Goal: Answer question/provide support

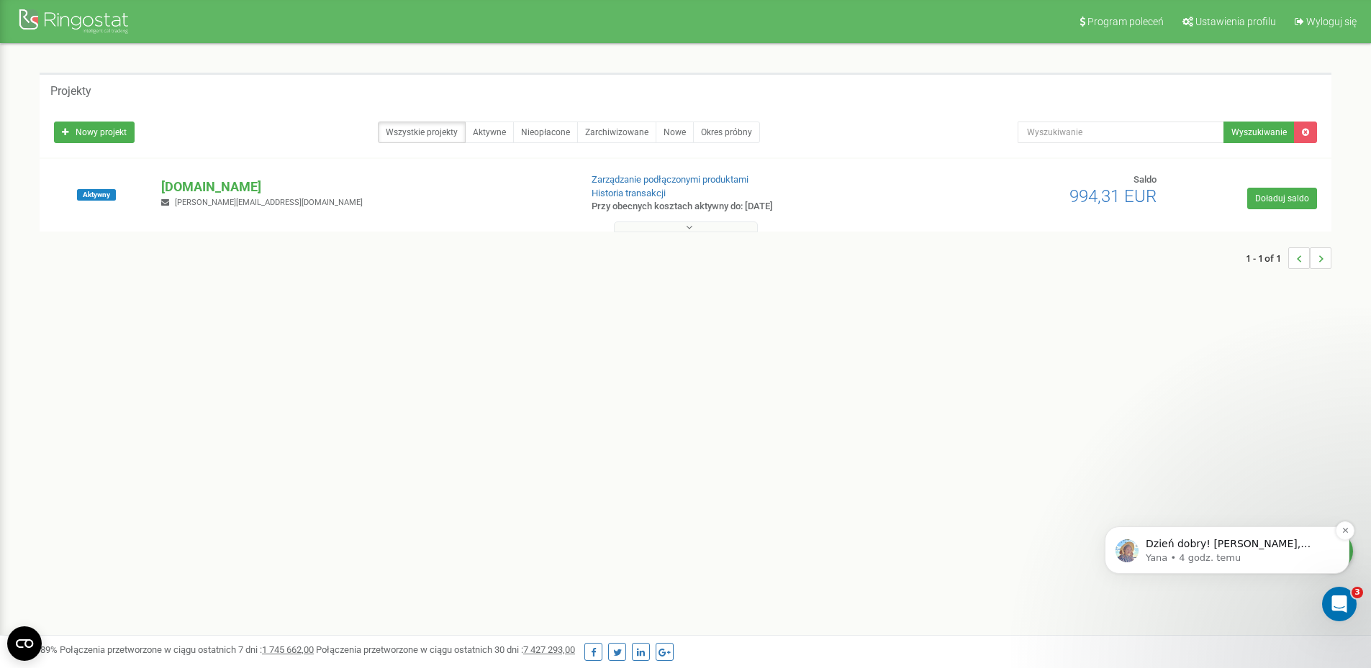
click at [1250, 552] on p "Yana • 4 godz. temu" at bounding box center [1238, 558] width 186 height 13
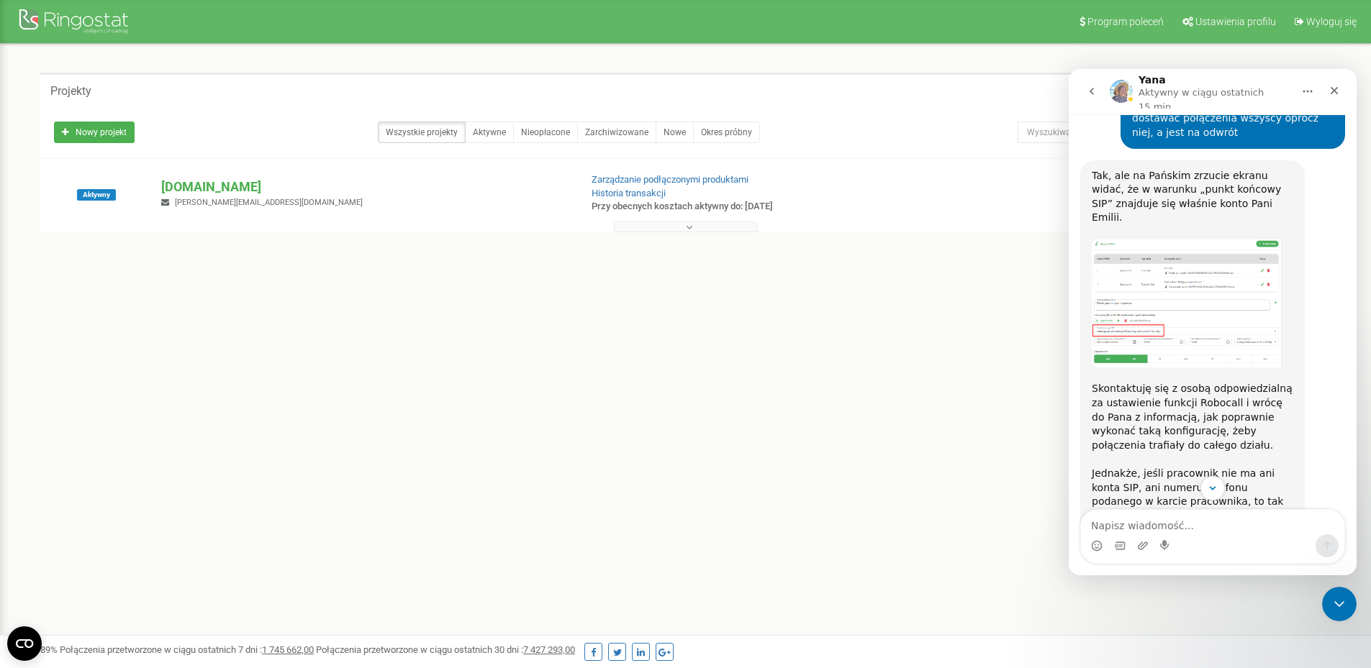
scroll to position [2347, 0]
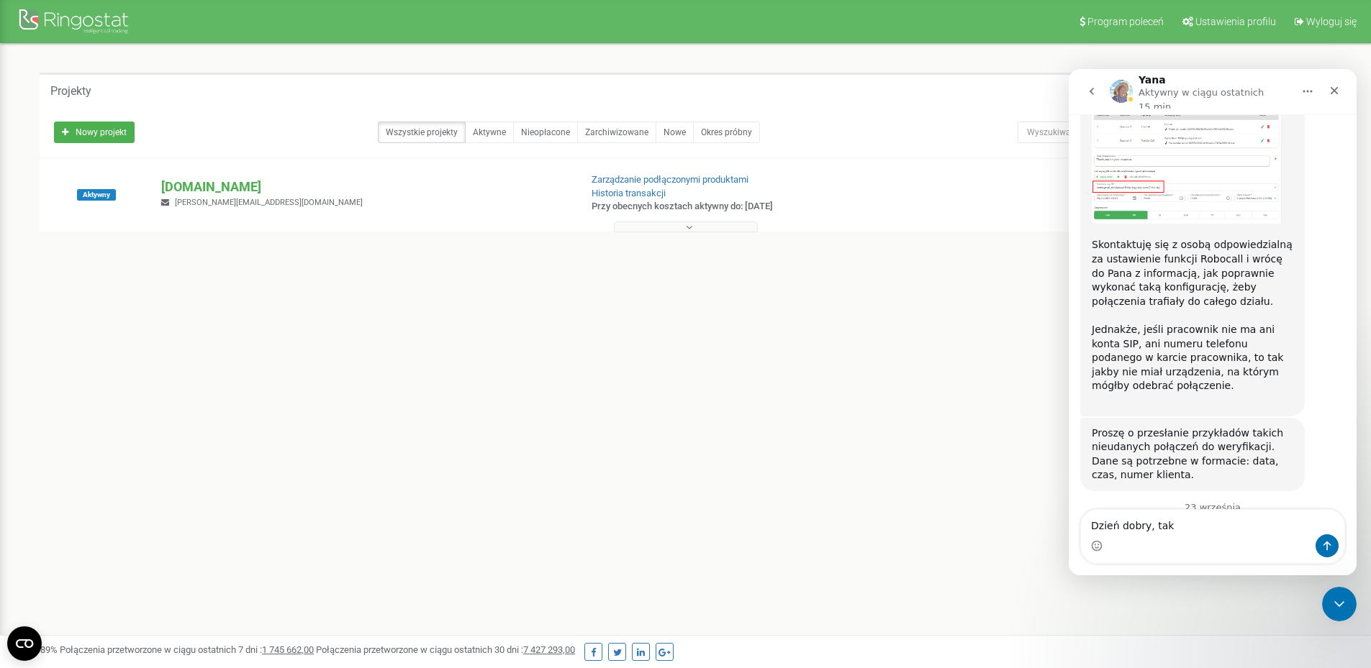
type textarea "Dzień dobry, tak"
click at [322, 607] on div "Program poleceń Ustawienia profilu Wyloguj się Projekty Nowy projekt Wszystkie …" at bounding box center [685, 431] width 1371 height 863
click at [212, 194] on p "[DOMAIN_NAME]" at bounding box center [364, 187] width 407 height 19
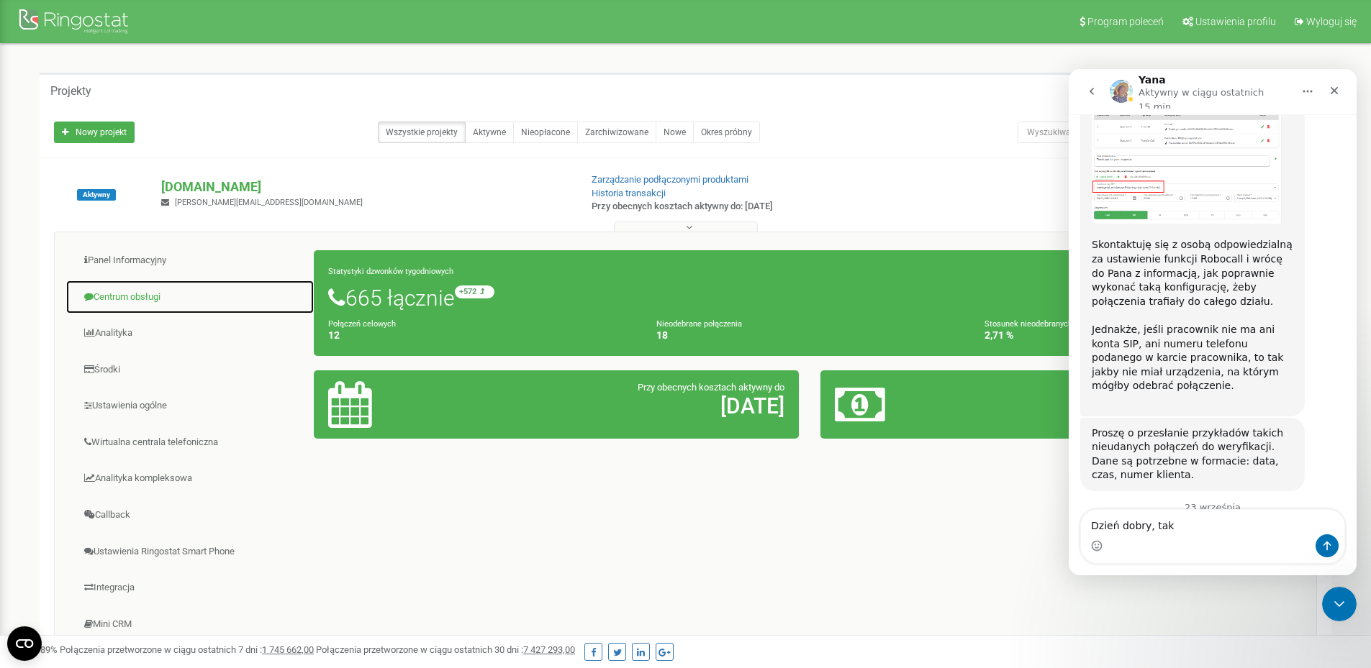
click at [194, 297] on link "Centrum obsługi" at bounding box center [189, 297] width 249 height 35
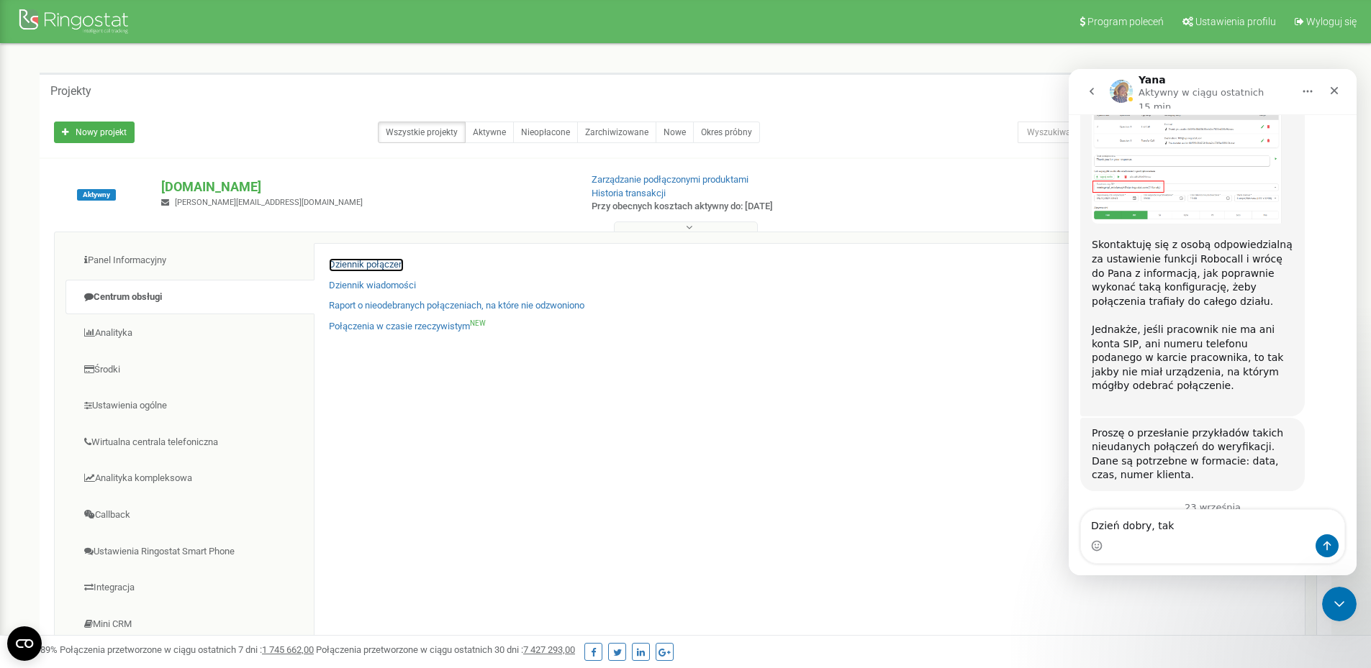
click at [367, 265] on link "Dziennik połączeń" at bounding box center [366, 265] width 75 height 14
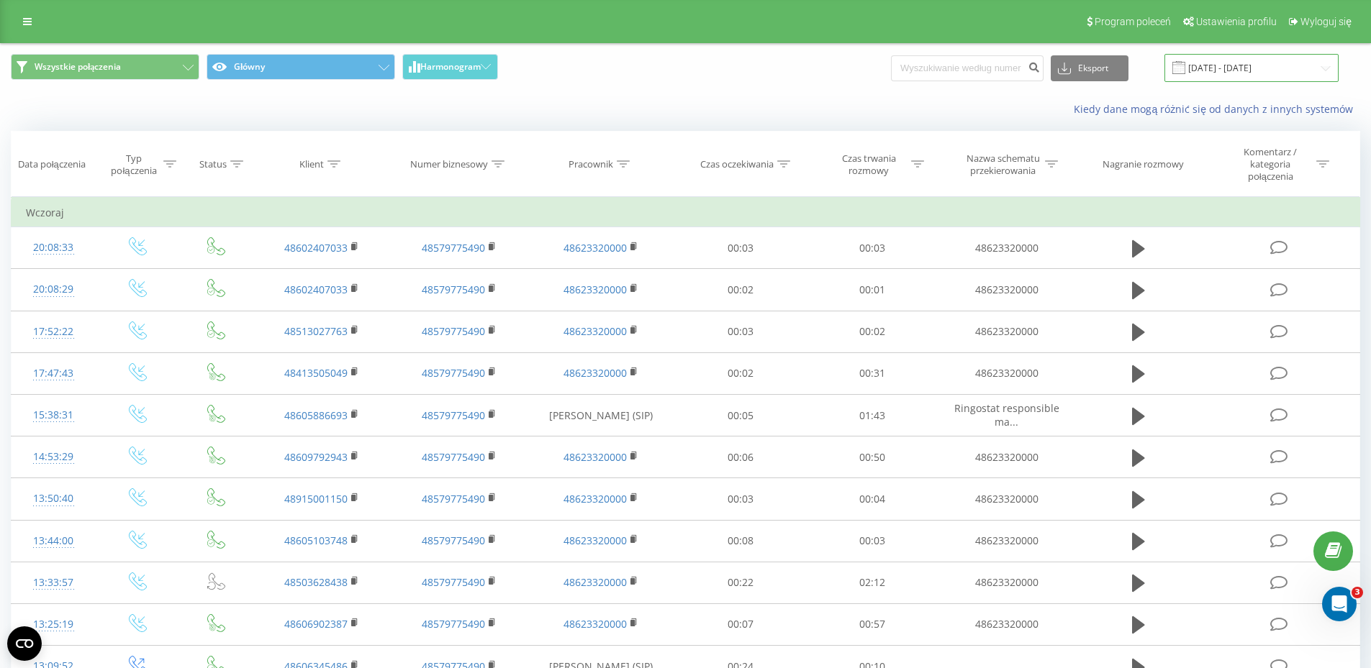
click at [1240, 68] on input "[DATE] - [DATE]" at bounding box center [1251, 68] width 174 height 28
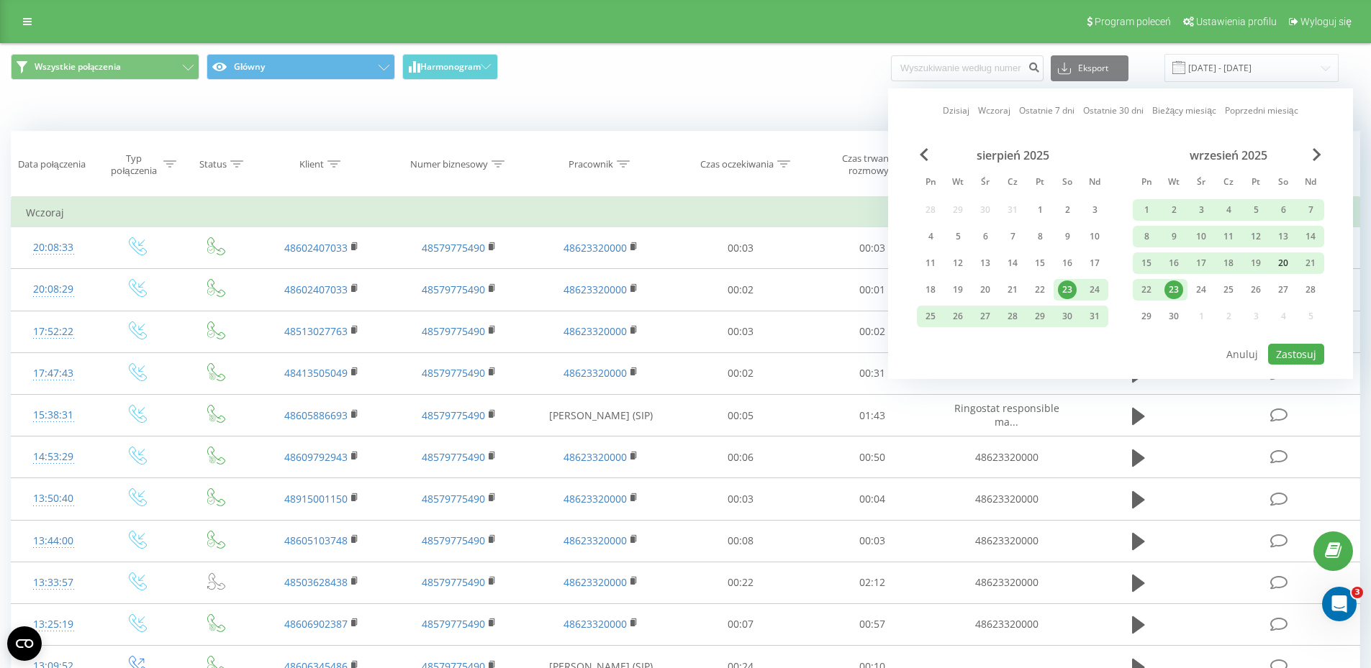
click at [1289, 262] on div "20" at bounding box center [1283, 263] width 19 height 19
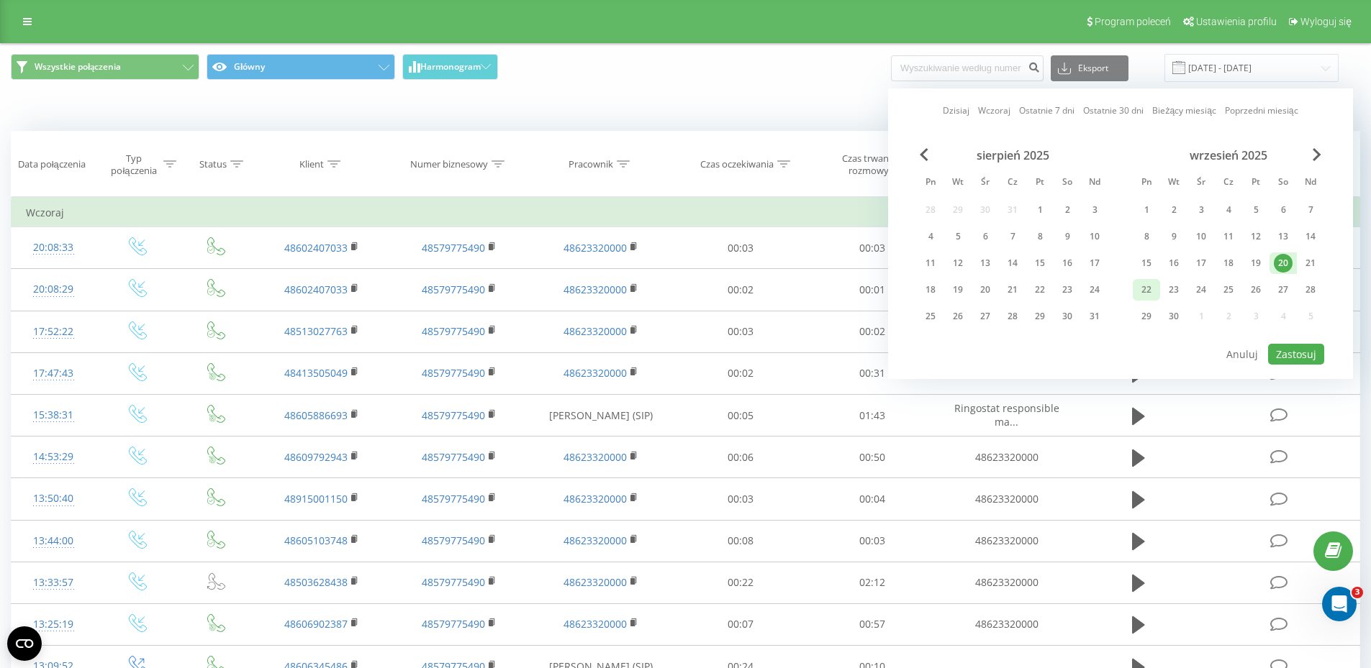
click at [1149, 286] on div "22" at bounding box center [1146, 290] width 19 height 19
click at [1179, 291] on div "23" at bounding box center [1173, 290] width 19 height 19
click at [1148, 293] on div "22" at bounding box center [1146, 290] width 19 height 19
click at [1295, 349] on button "Zastosuj" at bounding box center [1296, 354] width 56 height 21
type input "[DATE] - [DATE]"
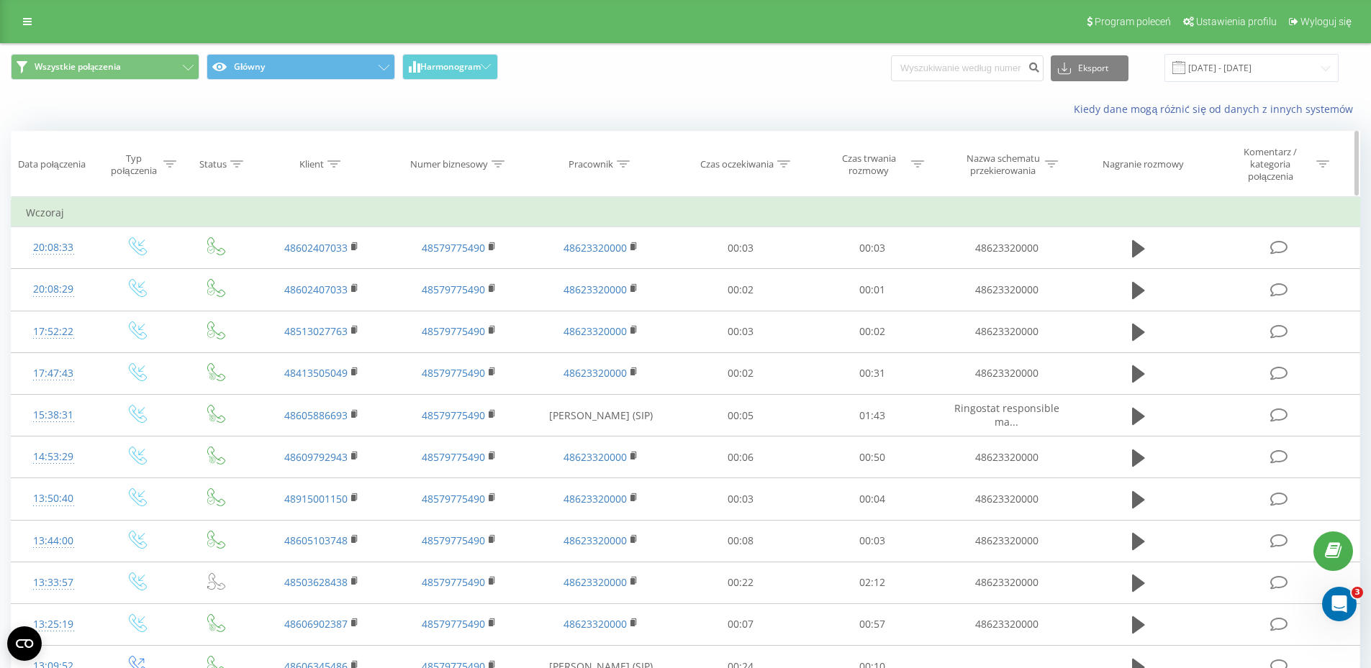
click at [151, 168] on div "Typ połączenia" at bounding box center [133, 165] width 51 height 24
click at [170, 160] on div at bounding box center [169, 164] width 13 height 12
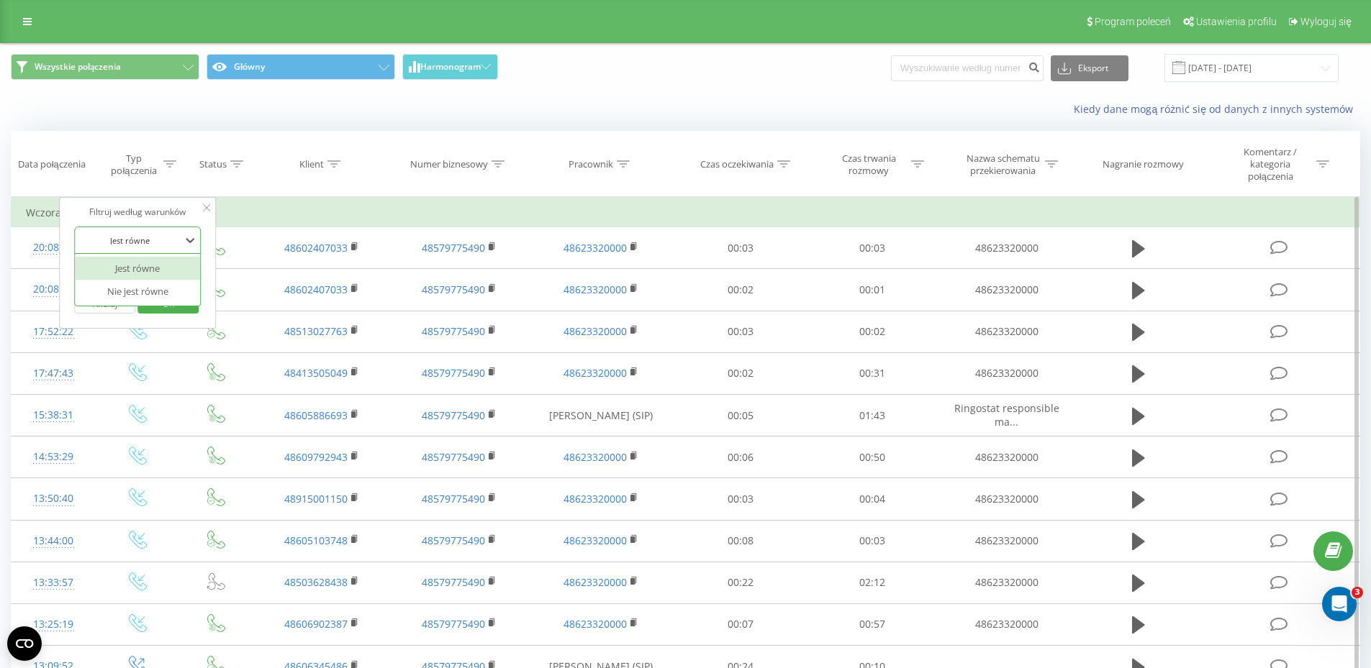
click at [167, 240] on div at bounding box center [129, 241] width 102 height 14
click at [168, 242] on div at bounding box center [129, 241] width 102 height 14
click at [250, 196] on th "Status" at bounding box center [216, 164] width 73 height 65
click at [230, 167] on icon at bounding box center [236, 163] width 13 height 7
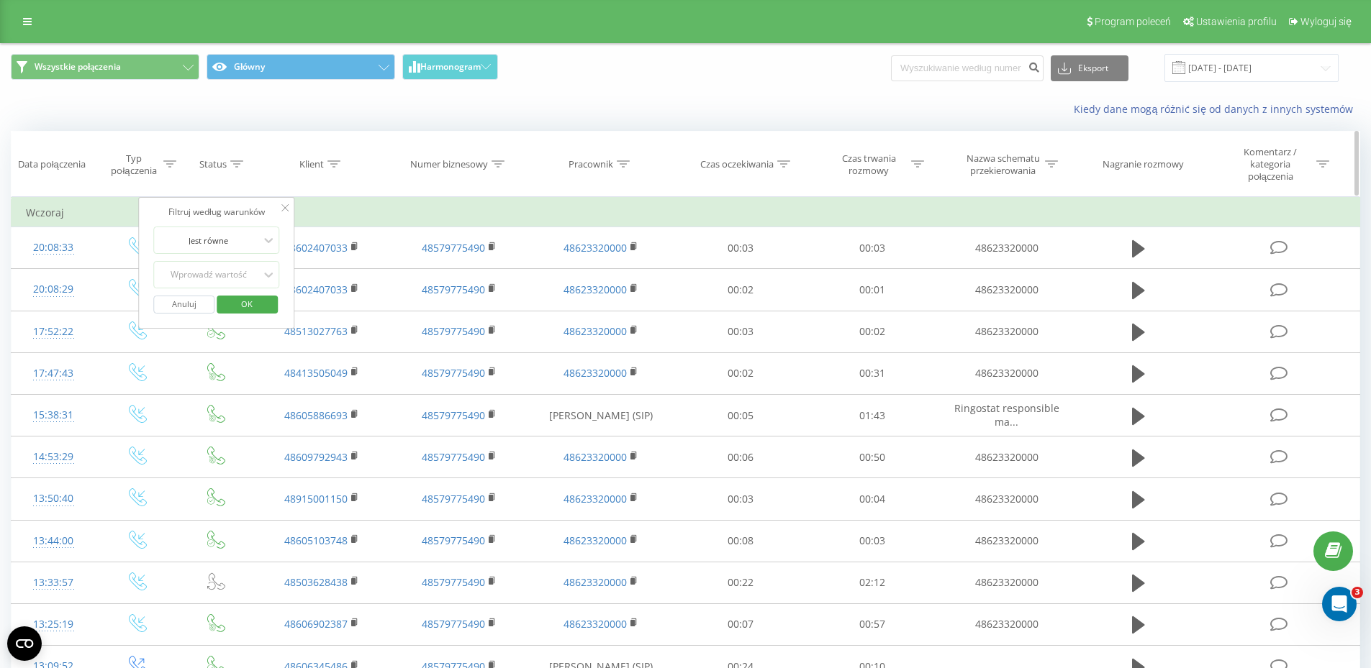
click at [263, 164] on div "Klient" at bounding box center [321, 164] width 137 height 12
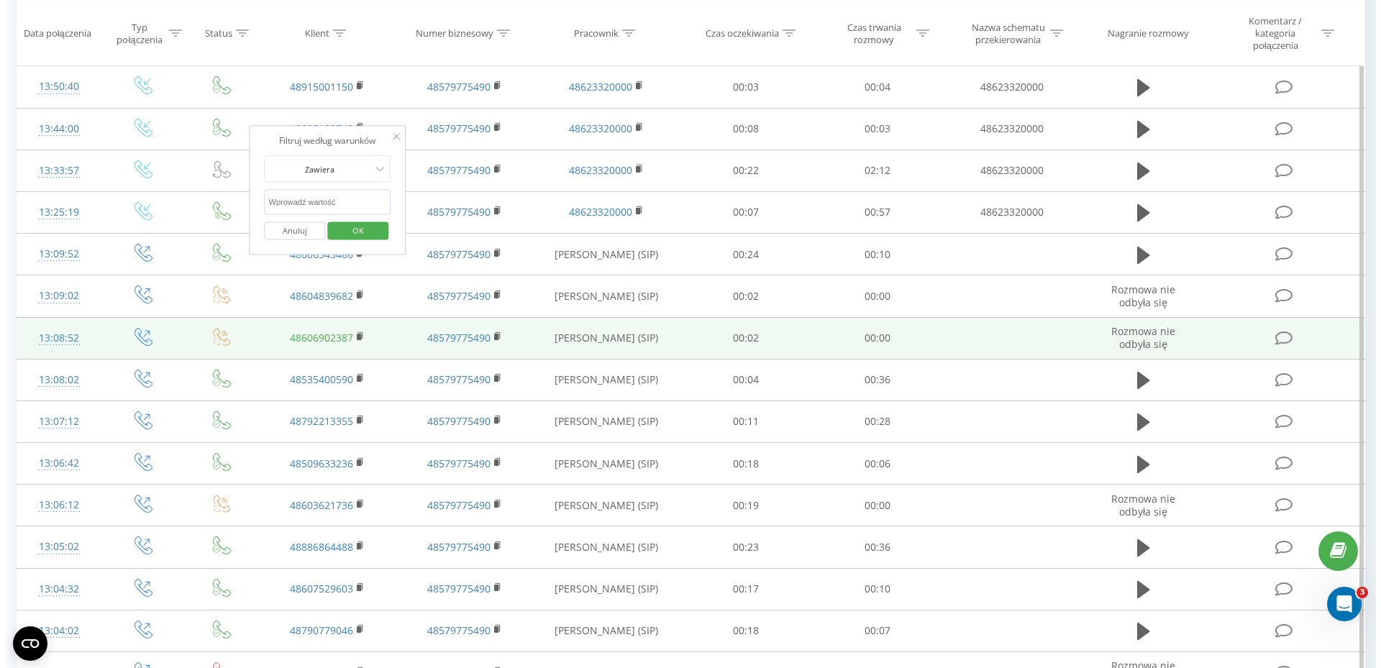
scroll to position [504, 0]
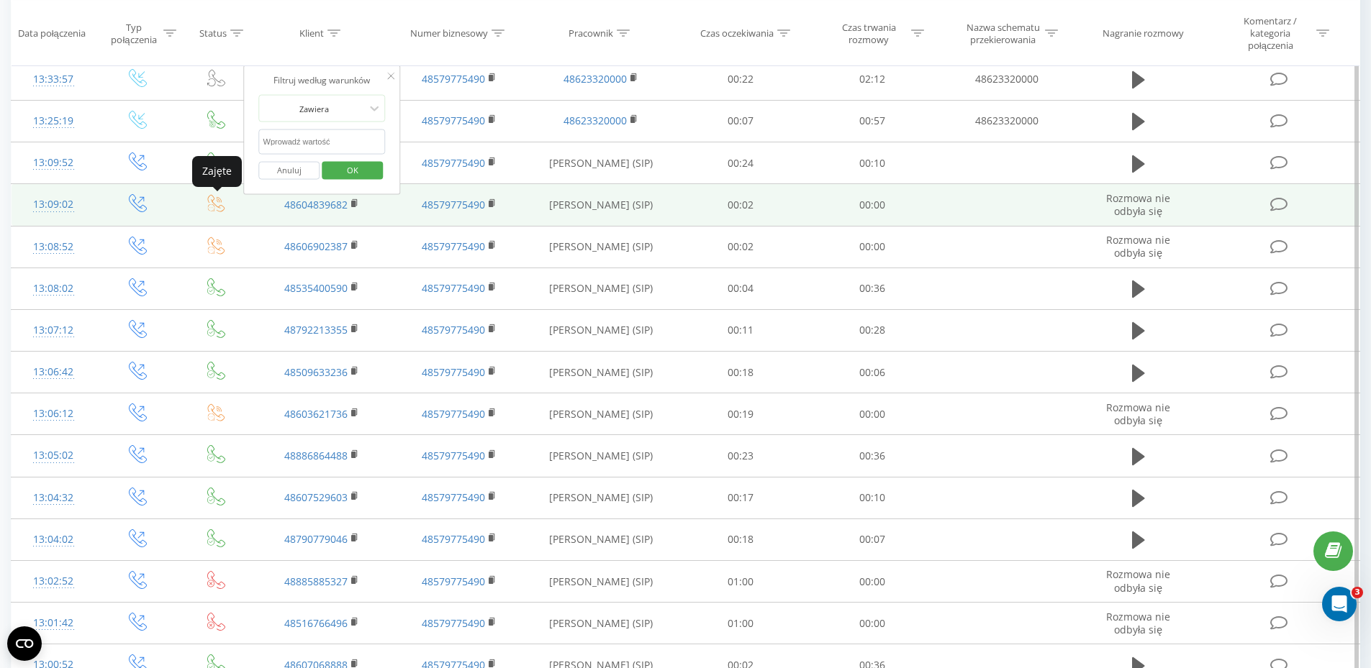
click at [217, 207] on icon at bounding box center [216, 203] width 17 height 17
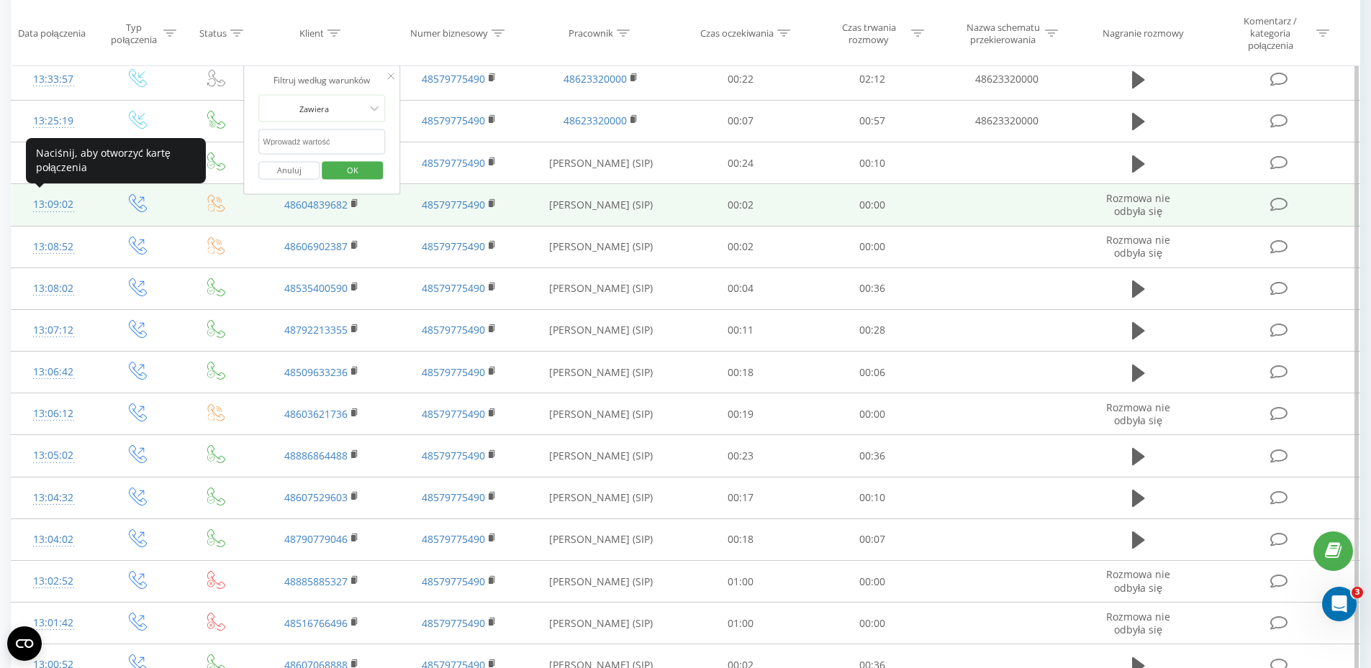
click at [55, 204] on div "13:09:02" at bounding box center [53, 205] width 55 height 28
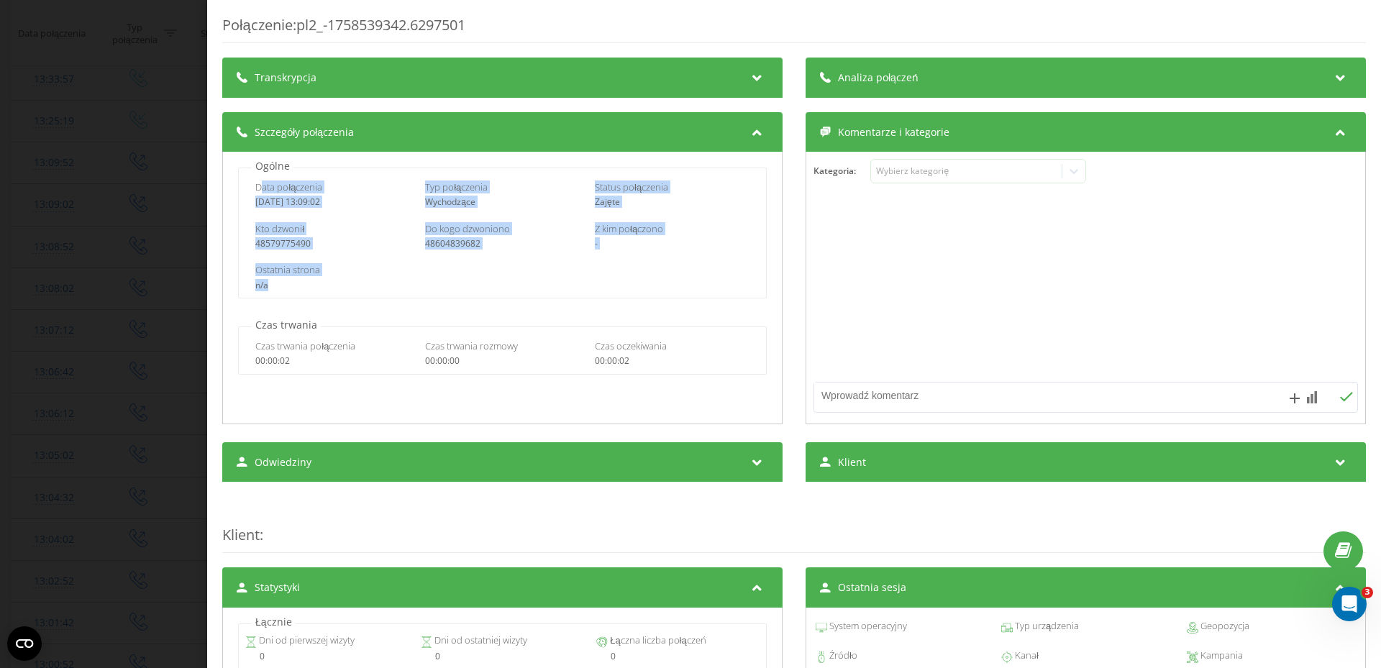
drag, startPoint x: 260, startPoint y: 181, endPoint x: 504, endPoint y: 285, distance: 265.3
click at [504, 285] on div "Data połączenia [DATE] 13:09:02 Typ połączenia Wychodzące Status połączenia Zaj…" at bounding box center [502, 233] width 528 height 131
click at [504, 285] on div "n/a" at bounding box center [502, 286] width 494 height 10
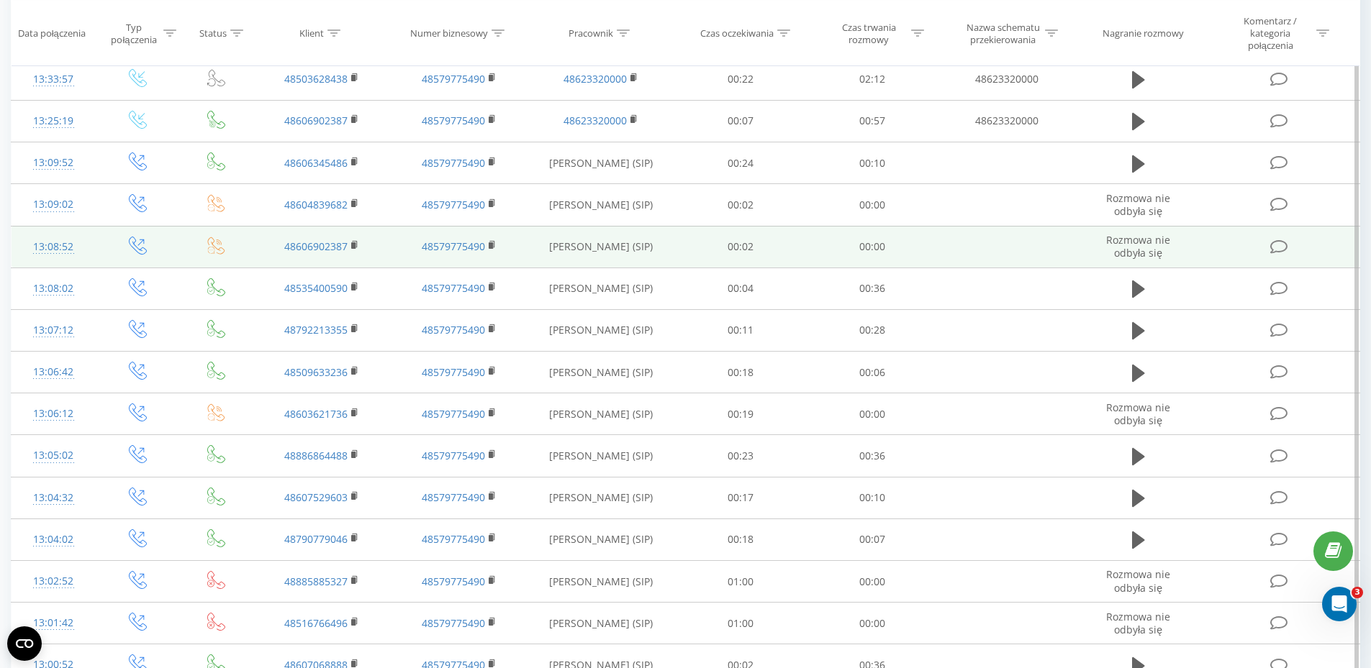
click at [60, 249] on div "13:08:52" at bounding box center [53, 247] width 55 height 28
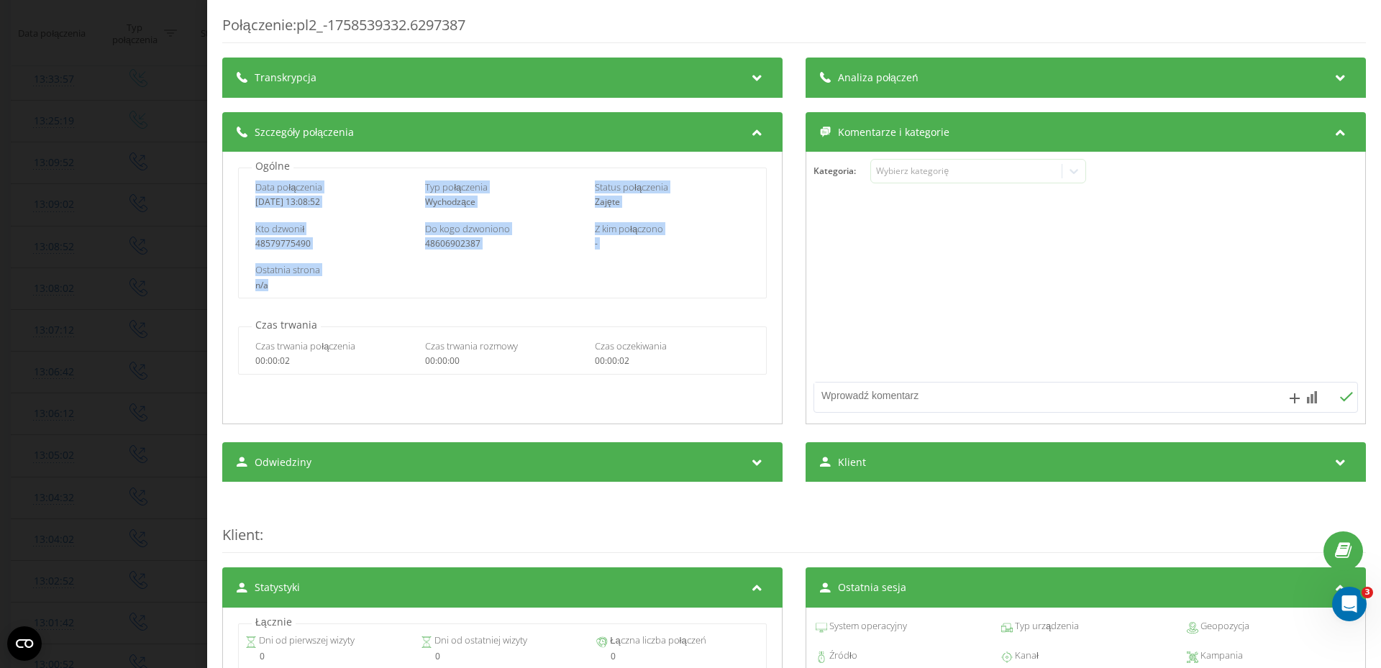
copy div "Data połączenia [DATE] 13:08:52 Typ połączenia Wychodzące Status połączenia Zaj…"
drag, startPoint x: 258, startPoint y: 187, endPoint x: 486, endPoint y: 283, distance: 248.0
click at [486, 283] on div "Data połączenia [DATE] 13:08:52 Typ połączenia Wychodzące Status połączenia Zaj…" at bounding box center [502, 233] width 528 height 131
click at [1336, 599] on div "Otwórz komunikator Intercom" at bounding box center [1347, 601] width 47 height 47
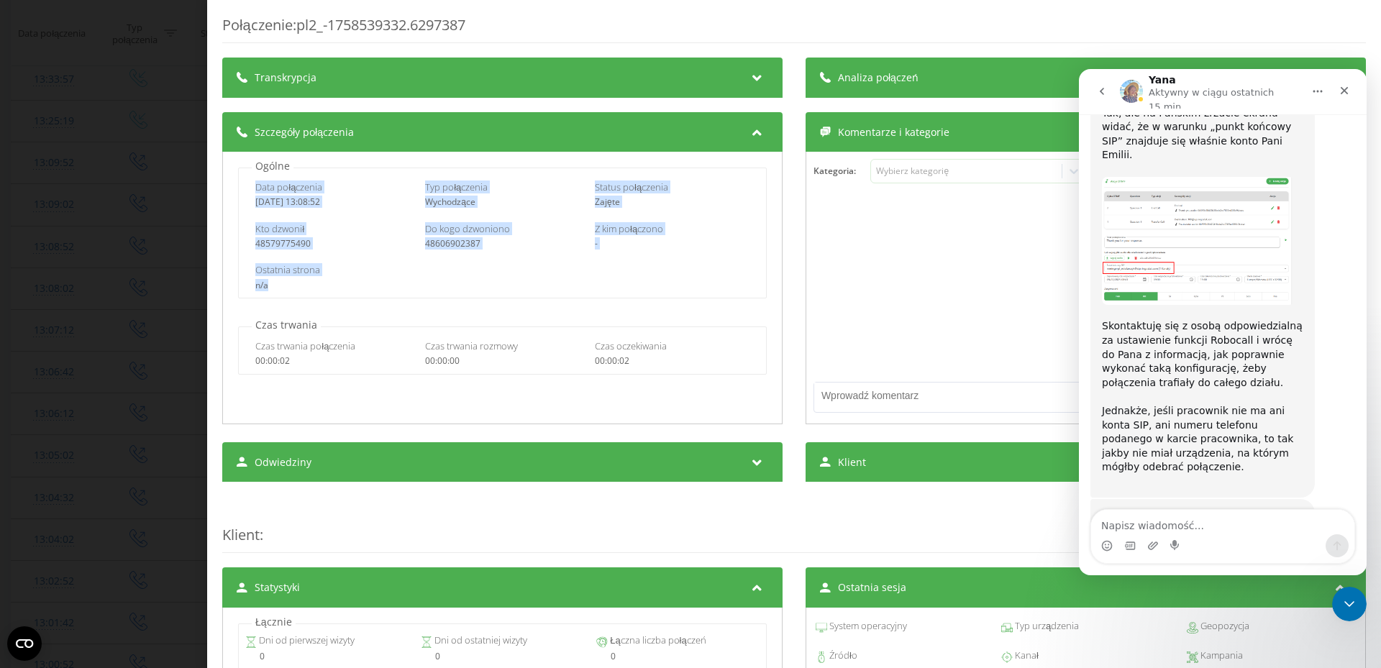
scroll to position [2347, 0]
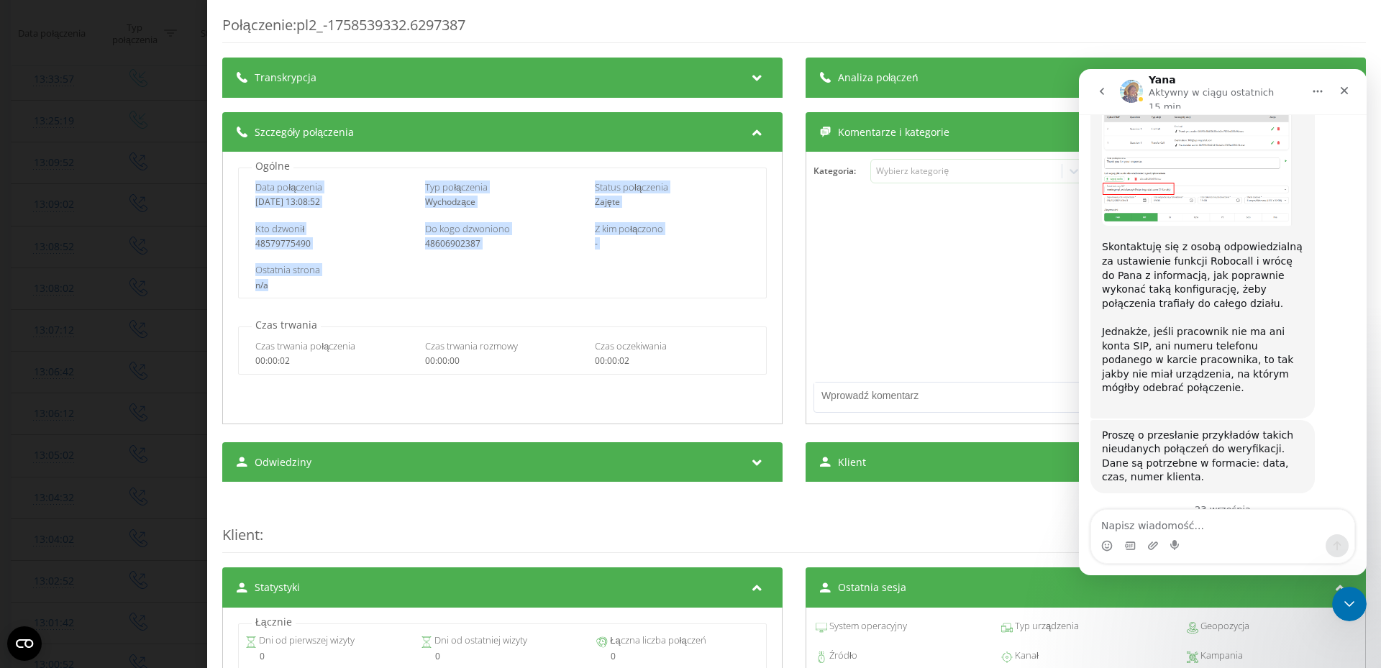
click at [1202, 521] on textarea "Napisz wiadomość..." at bounding box center [1222, 522] width 263 height 24
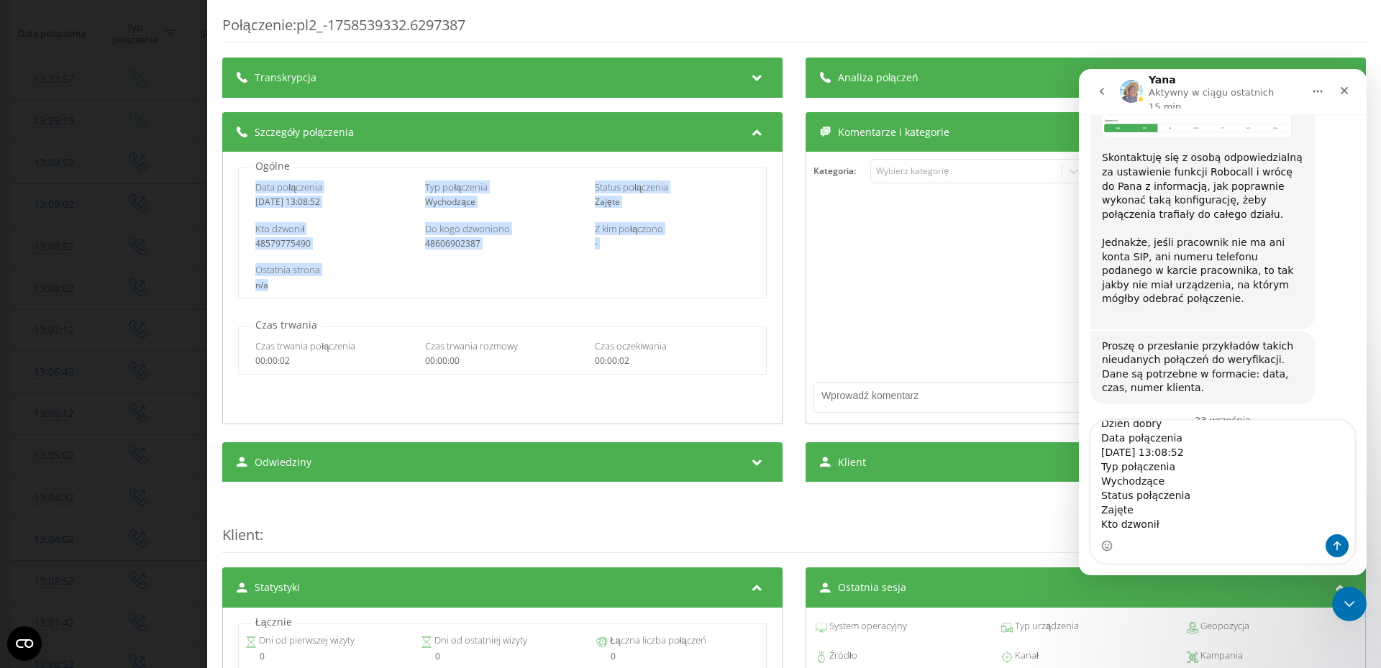
scroll to position [0, 0]
click at [1168, 435] on textarea "Dzień dobry Data połączenia [DATE] 13:08:52 Typ połączenia Wychodzące Status po…" at bounding box center [1222, 478] width 263 height 114
type textarea "Dzień dobry Przesyłam połączenia Data połączenia [DATE] 13:08:52 Typ połączenia…"
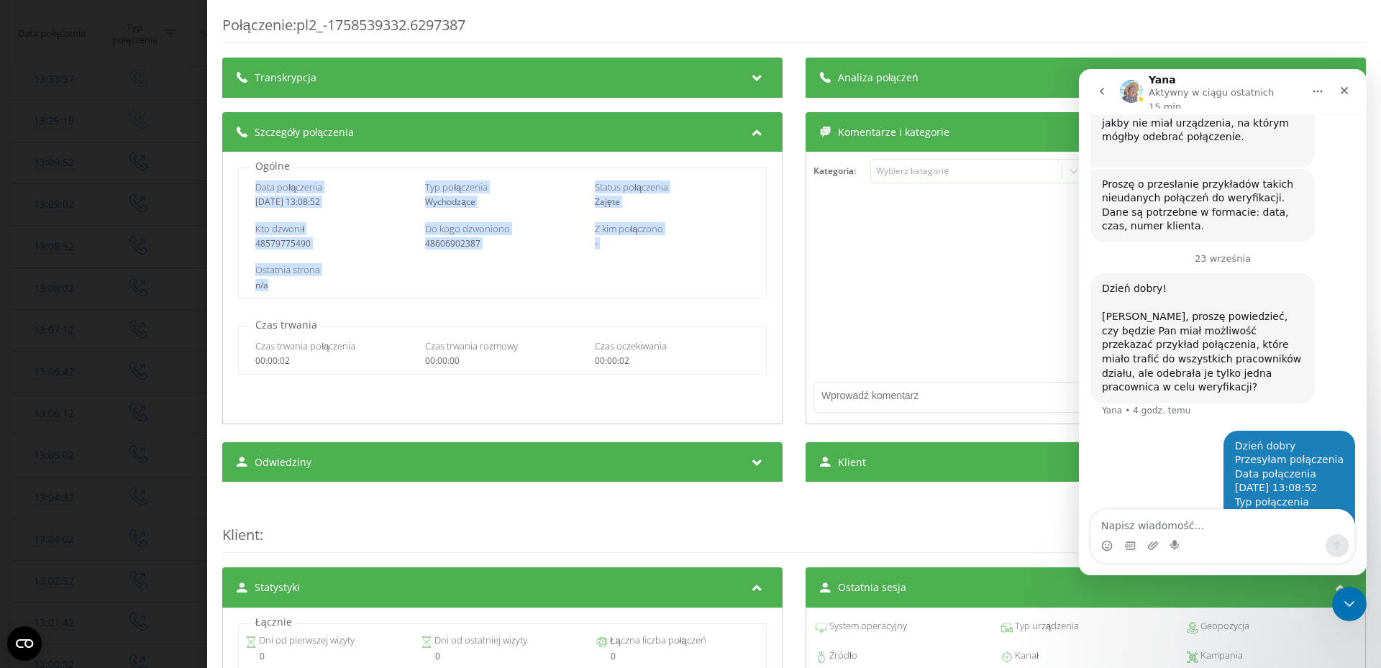
scroll to position [2601, 0]
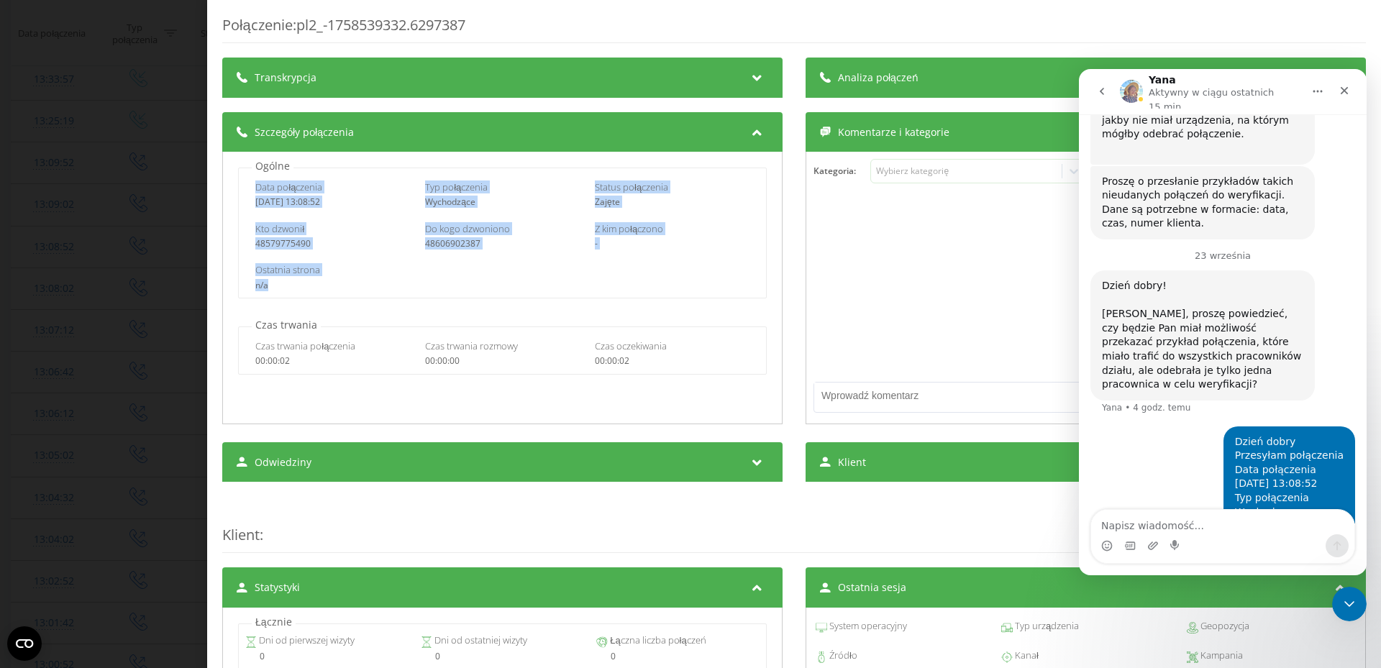
click at [129, 341] on div "Połączenie : pl2_-1758539332.6297387 Transkrypcja Aby móc analizować przyszłe p…" at bounding box center [690, 334] width 1381 height 668
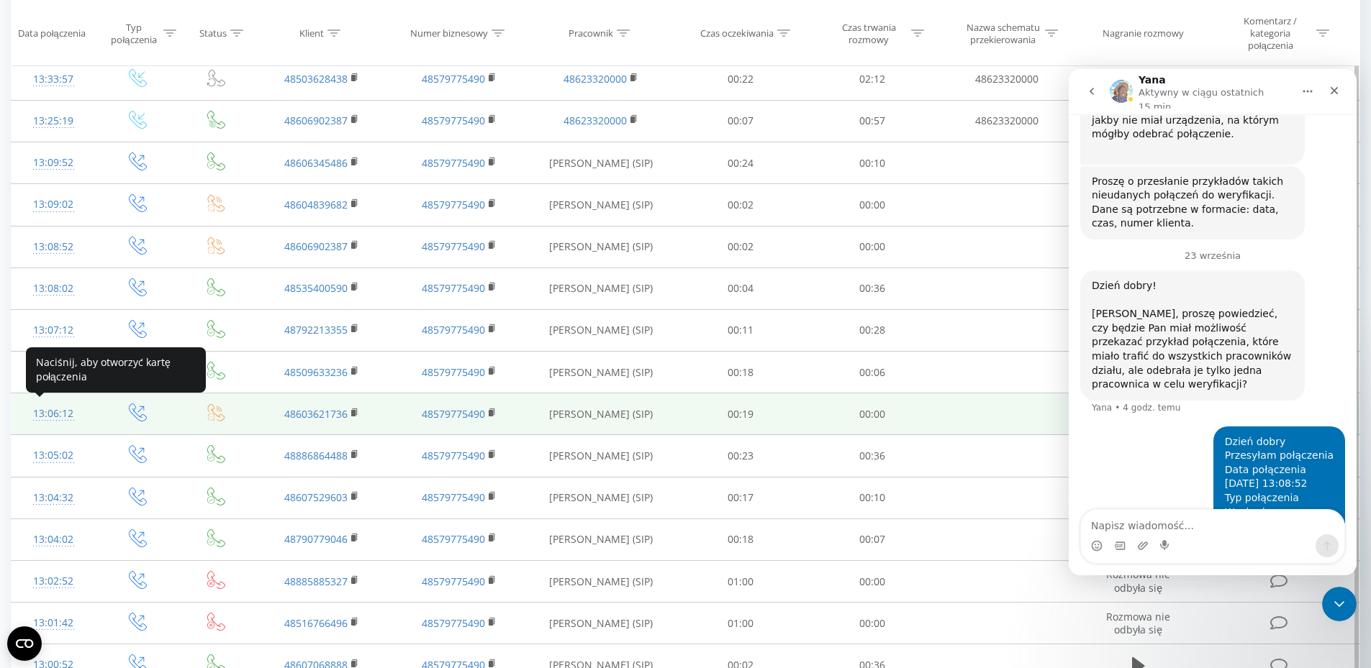
click at [53, 412] on div "13:06:12" at bounding box center [53, 414] width 55 height 28
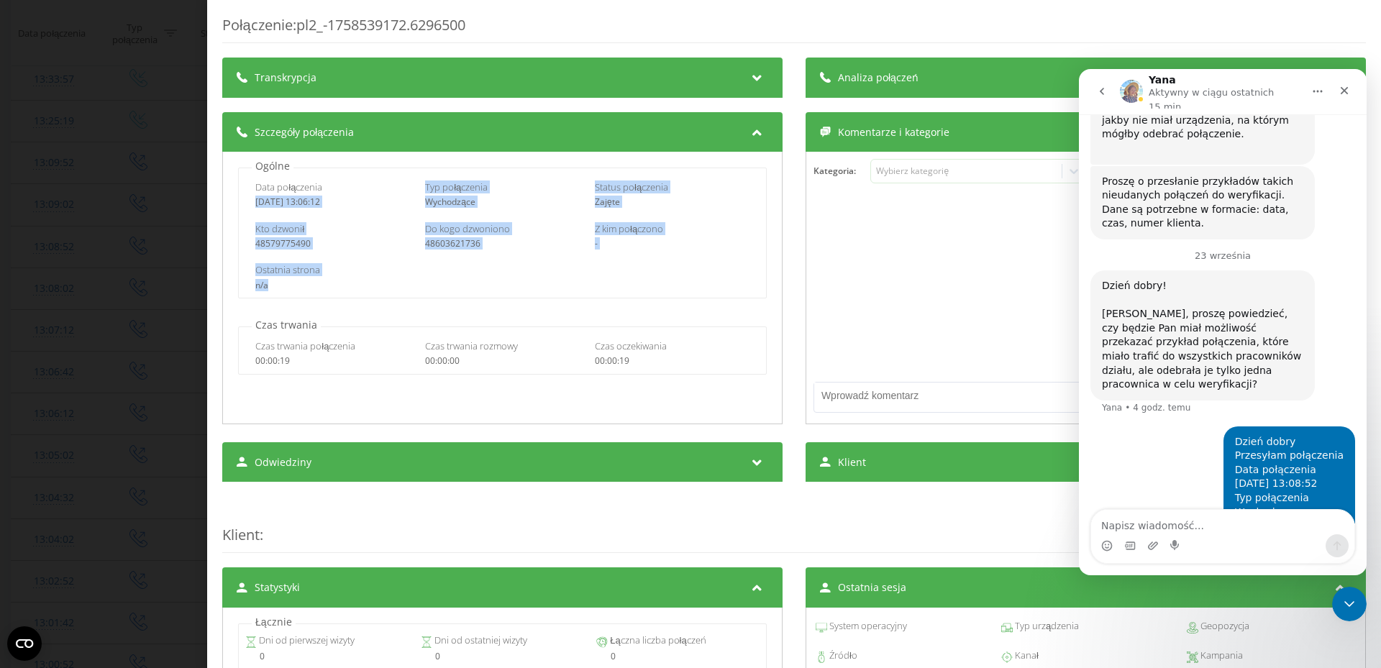
drag, startPoint x: 256, startPoint y: 194, endPoint x: 353, endPoint y: 278, distance: 128.1
click at [353, 278] on div "Data połączenia [DATE] 13:06:12 Typ połączenia Wychodzące Status połączenia Zaj…" at bounding box center [502, 233] width 528 height 131
copy div "[DATE] 13:06:12 Typ połączenia Wychodzące Status połączenia Zajęte Kto dzwonił …"
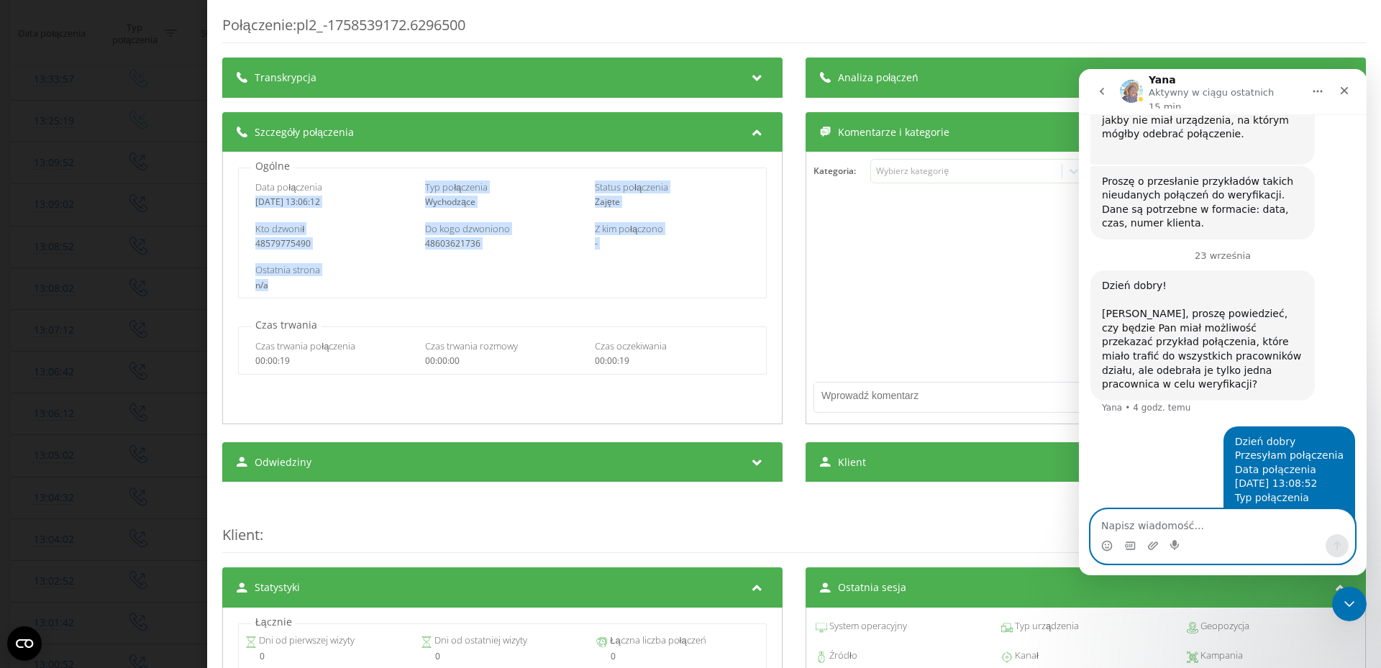
click at [1187, 527] on textarea "Napisz wiadomość..." at bounding box center [1222, 522] width 263 height 24
paste textarea "[DATE] 13:06:12 Typ połączenia Wychodzące Status połączenia Zajęte Kto dzwonił …"
type textarea "[DATE] 13:06:12 Typ połączenia Wychodzące Status połączenia Zajęte Kto dzwonił …"
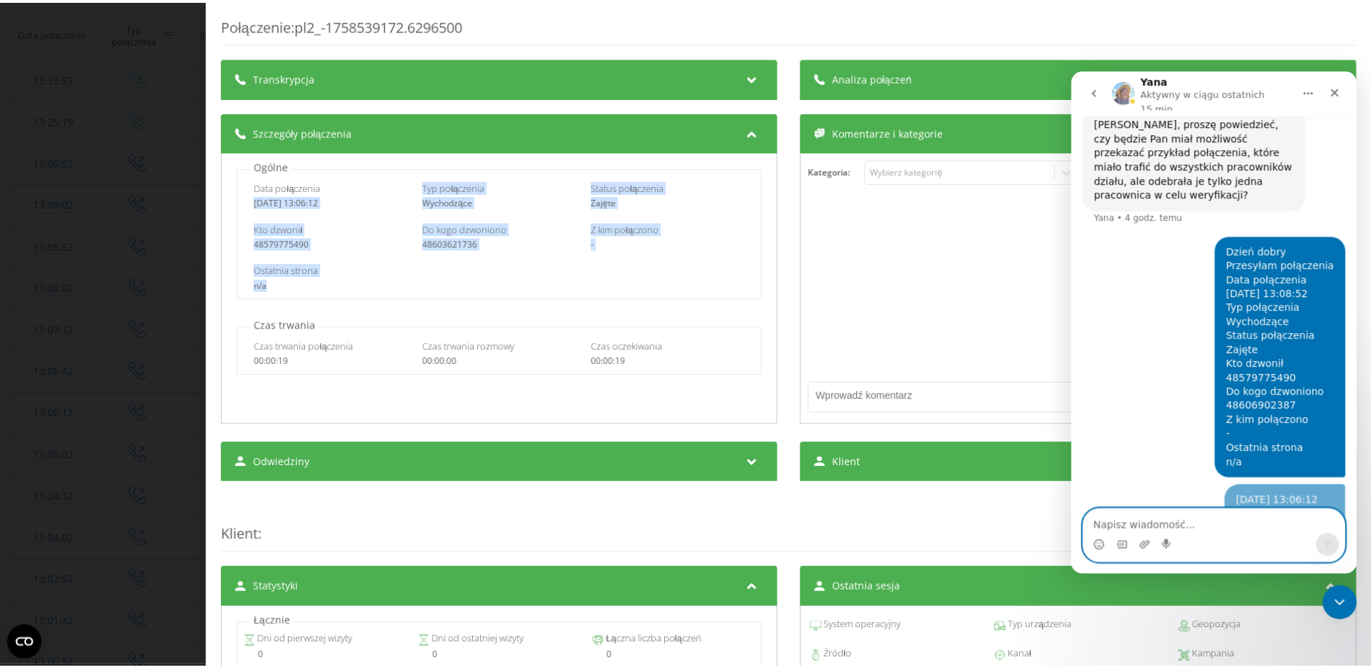
scroll to position [2803, 0]
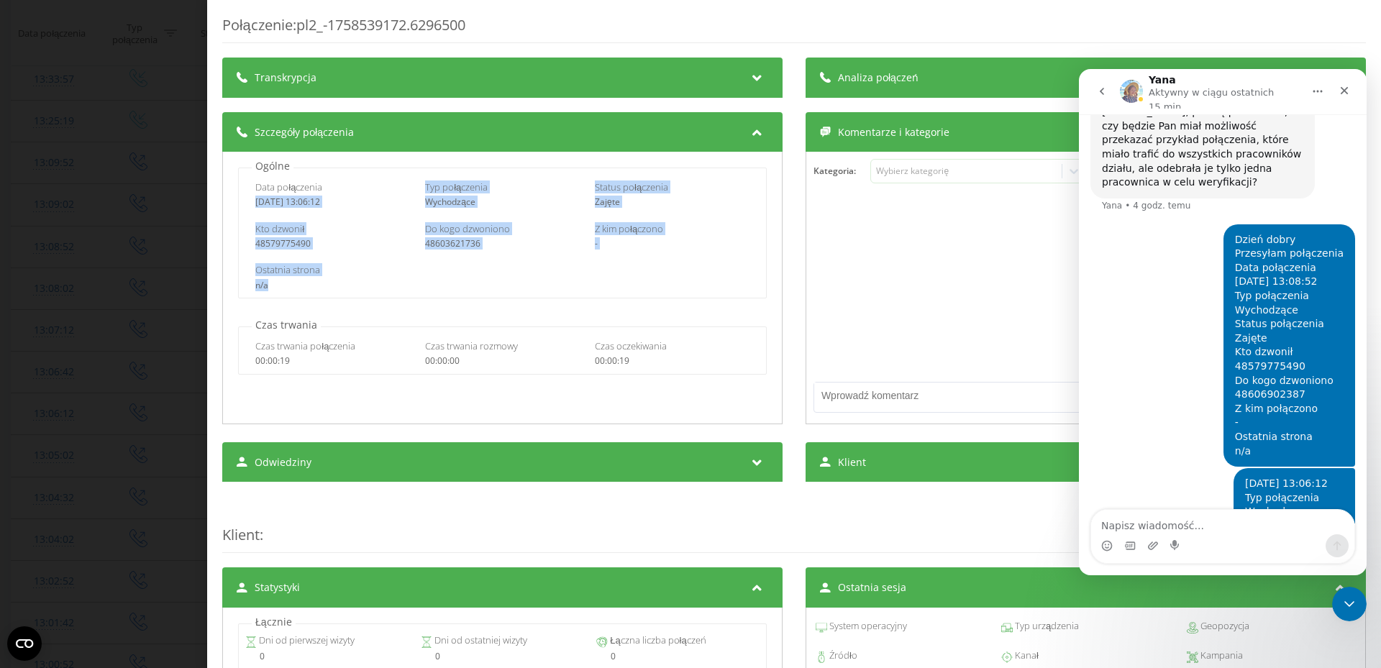
click at [122, 168] on div "Połączenie : pl2_-1758539172.6296500 Transkrypcja Aby móc analizować przyszłe p…" at bounding box center [690, 334] width 1381 height 668
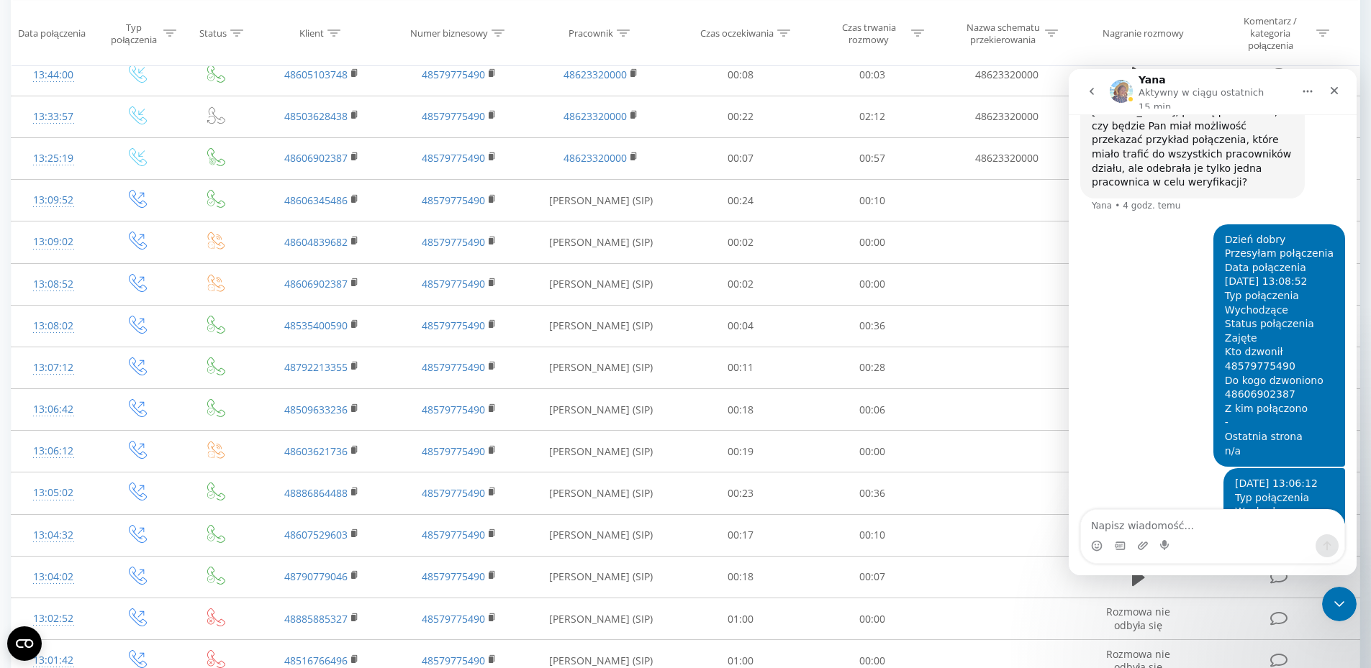
scroll to position [660, 0]
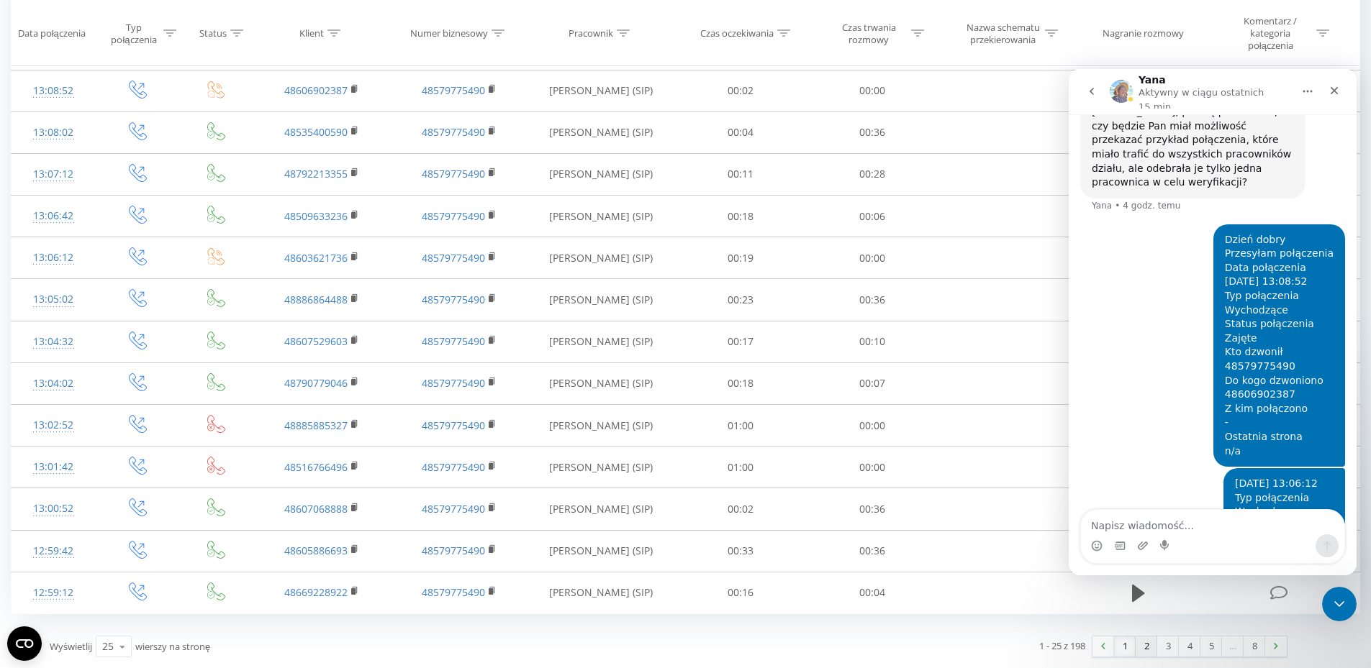
click at [1139, 648] on link "2" at bounding box center [1146, 647] width 22 height 20
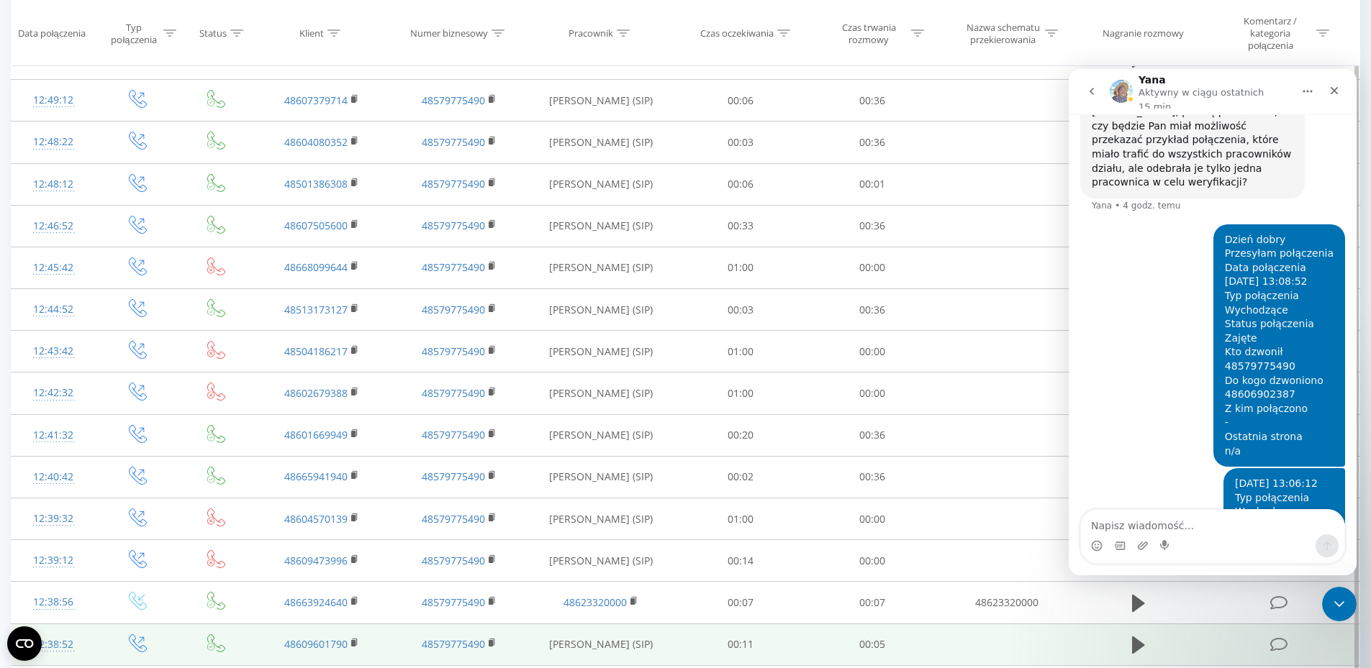
scroll to position [660, 0]
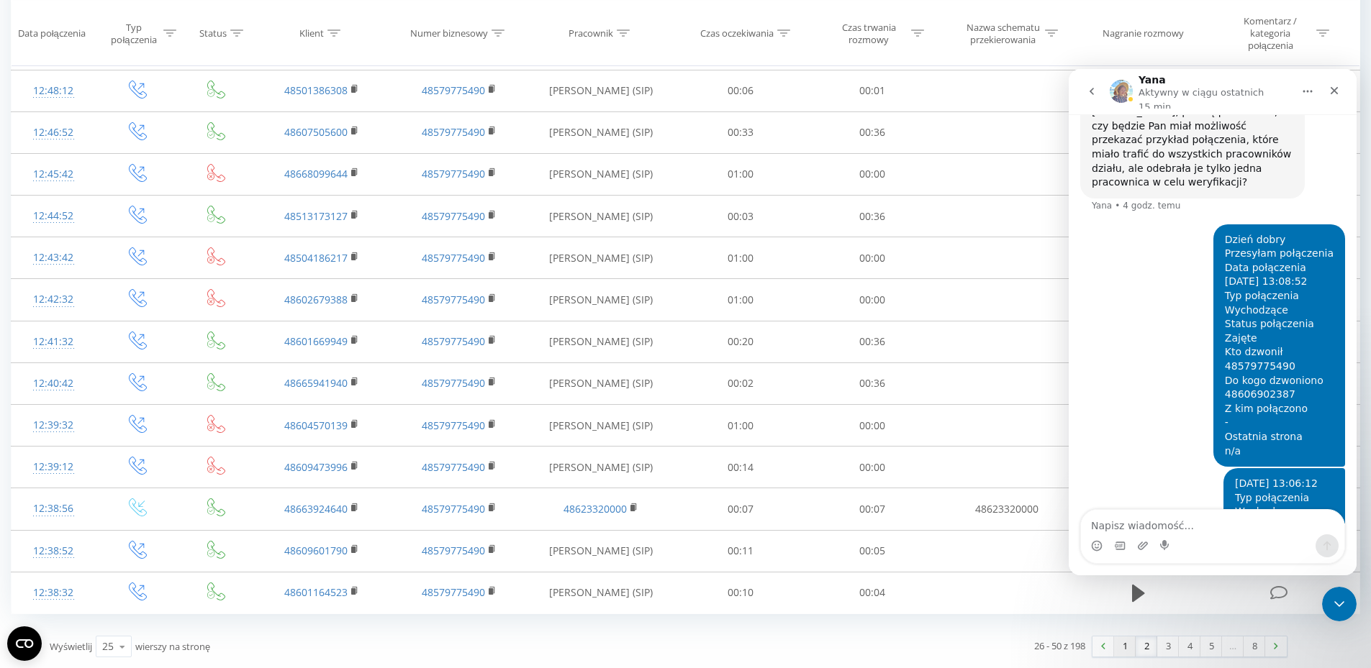
click at [1120, 643] on link "1" at bounding box center [1125, 647] width 22 height 20
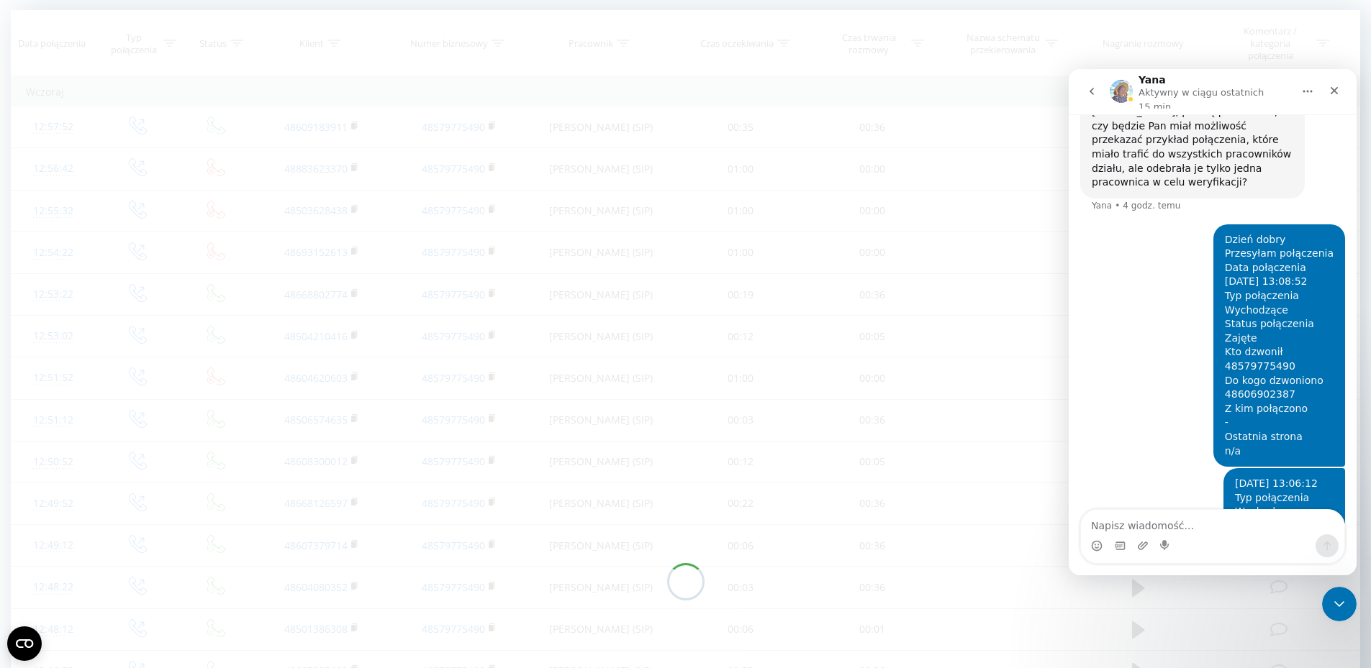
scroll to position [95, 0]
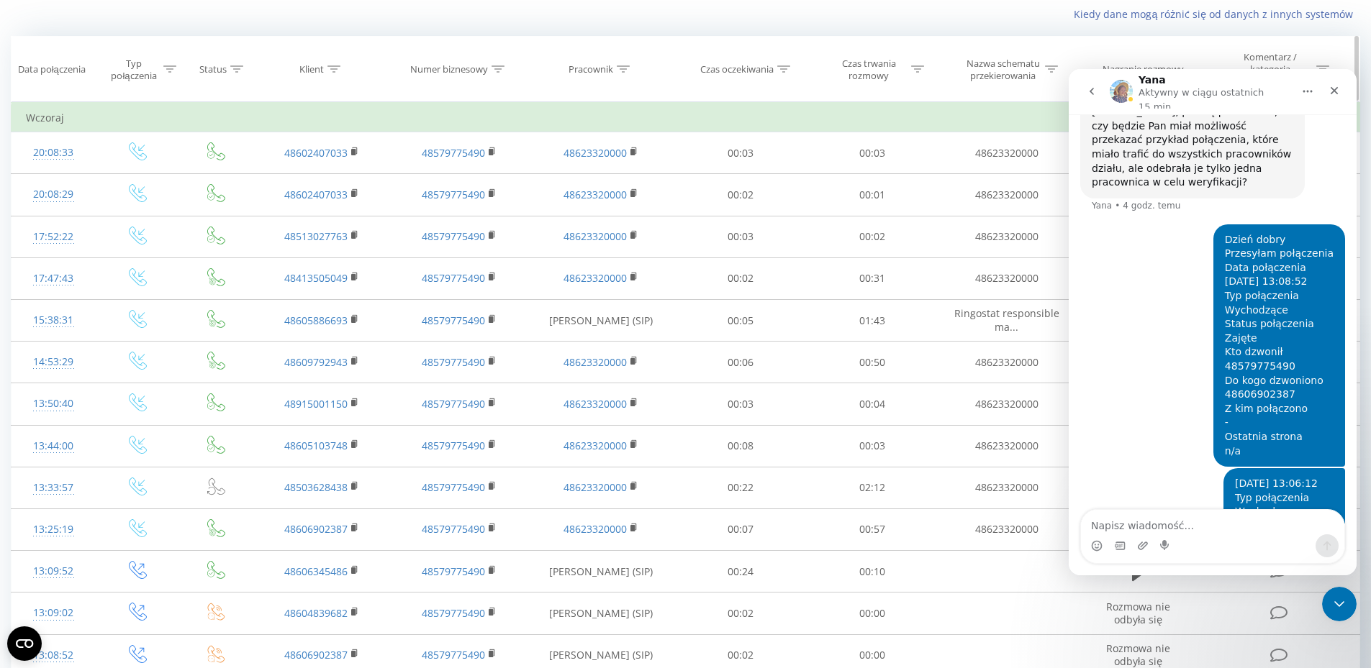
click at [149, 68] on div "Typ połączenia" at bounding box center [133, 70] width 51 height 24
click at [160, 154] on div "Jest równe" at bounding box center [129, 146] width 105 height 22
click at [145, 182] on div "Wprowadź wartość" at bounding box center [129, 180] width 102 height 12
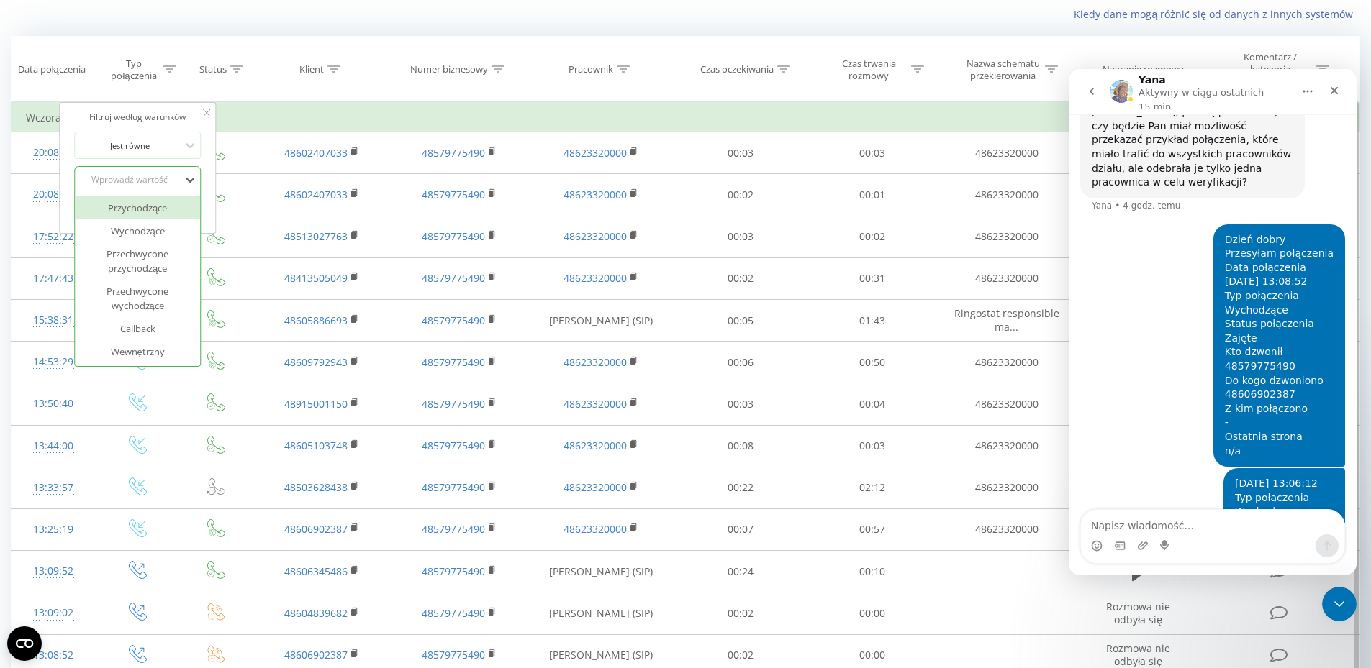
click at [155, 204] on div "Przychodzące" at bounding box center [137, 207] width 125 height 23
click at [156, 207] on span "OK" at bounding box center [168, 209] width 40 height 22
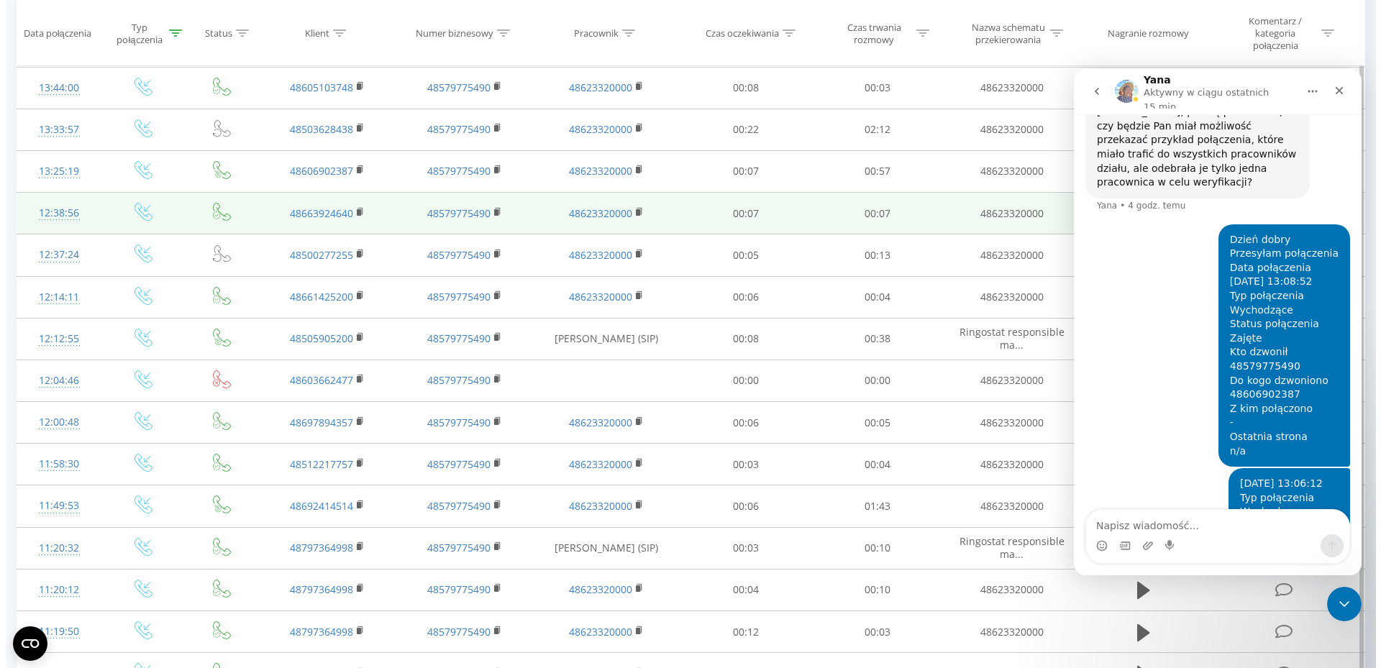
scroll to position [432, 0]
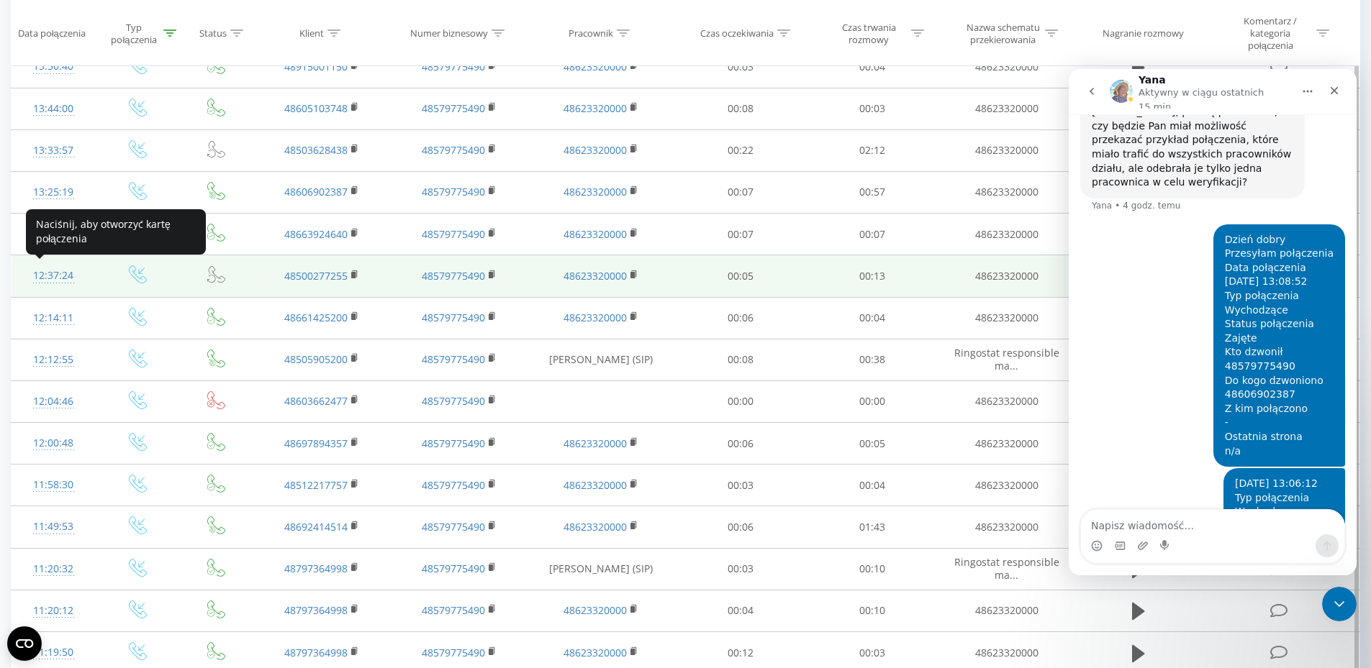
click at [64, 274] on div "12:37:24" at bounding box center [53, 276] width 55 height 28
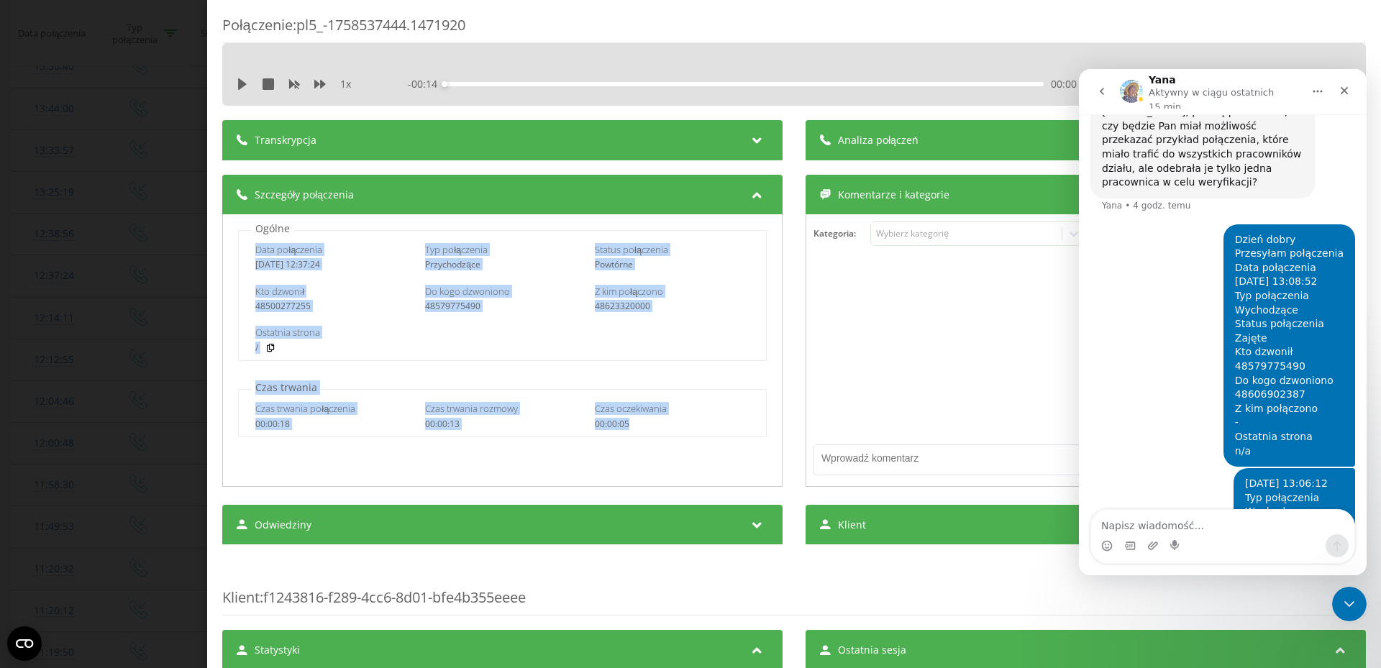
copy div "Data połączenia [DATE] 12:37:24 Typ połączenia Przychodzące Status połączenia P…"
drag, startPoint x: 253, startPoint y: 250, endPoint x: 664, endPoint y: 428, distance: 447.6
click at [664, 428] on div "Ogólne Data połączenia [DATE] 12:37:24 Typ połączenia Przychodzące Status połąc…" at bounding box center [502, 350] width 560 height 273
click at [1343, 92] on icon "Zamknij" at bounding box center [1345, 91] width 12 height 12
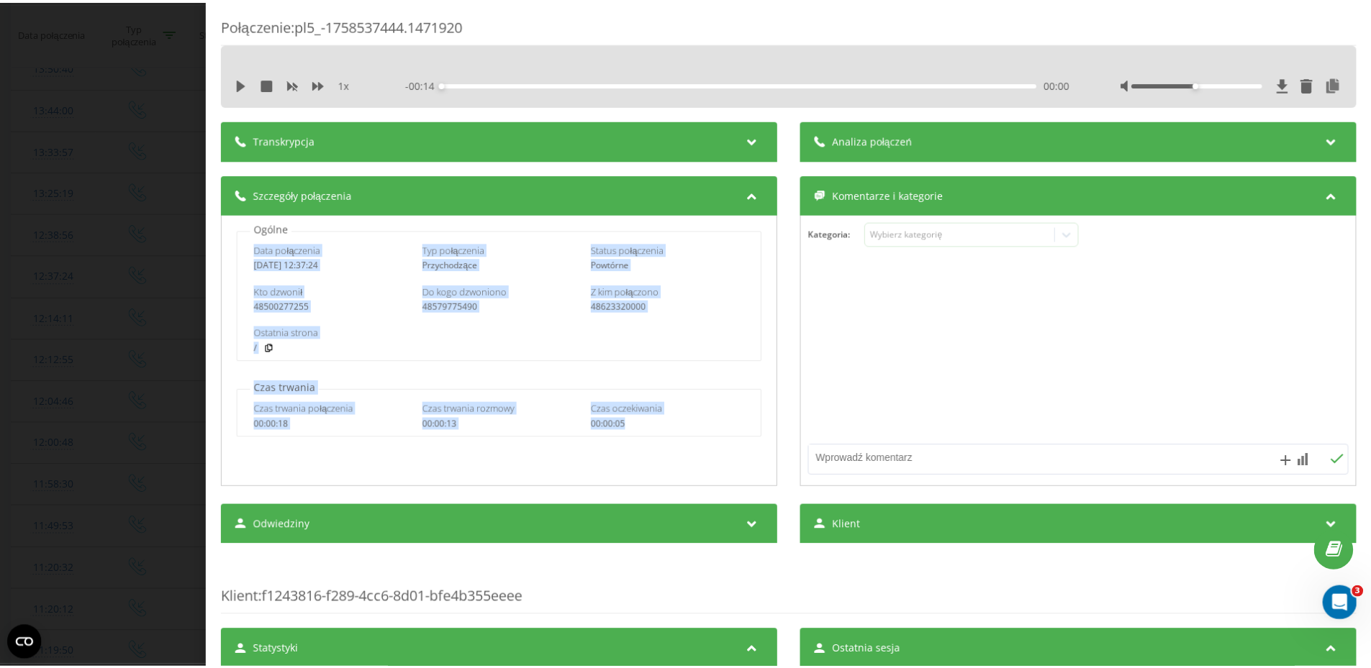
scroll to position [2803, 0]
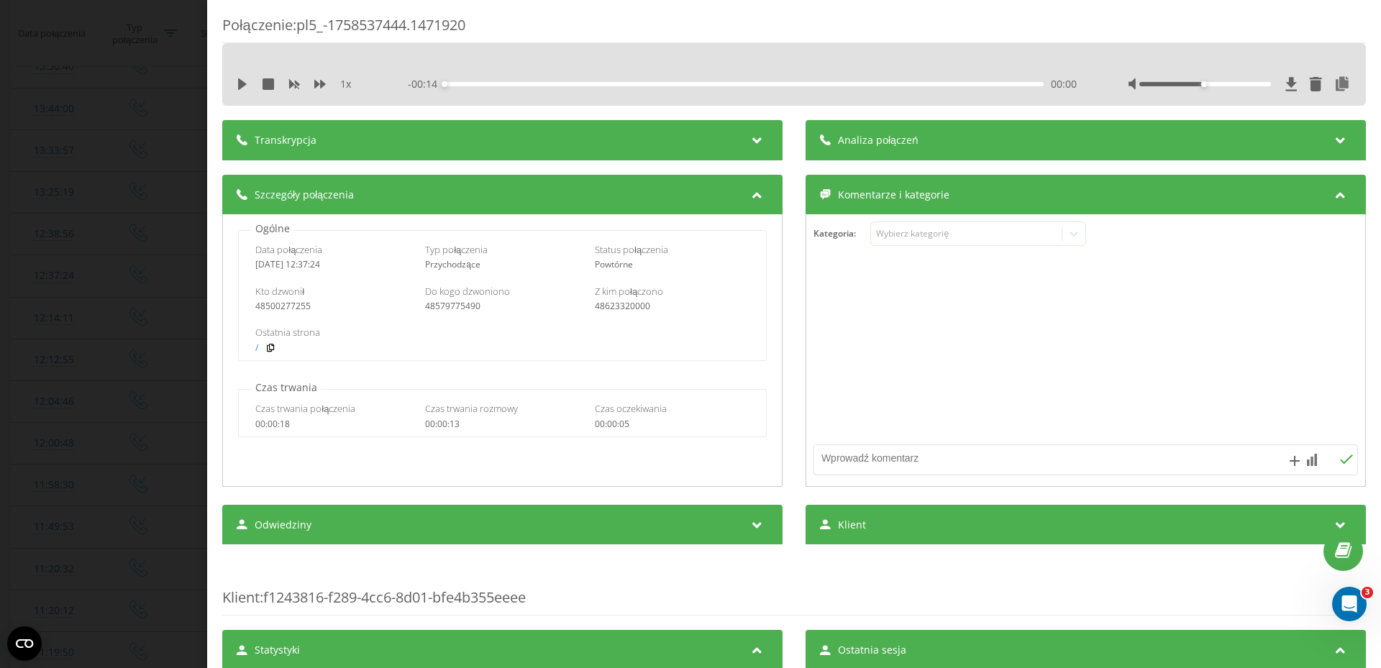
click at [235, 86] on div "1 x - 00:14 00:00 00:00" at bounding box center [794, 84] width 1122 height 22
click at [240, 86] on icon at bounding box center [242, 84] width 9 height 12
click at [1163, 86] on div at bounding box center [1206, 84] width 132 height 4
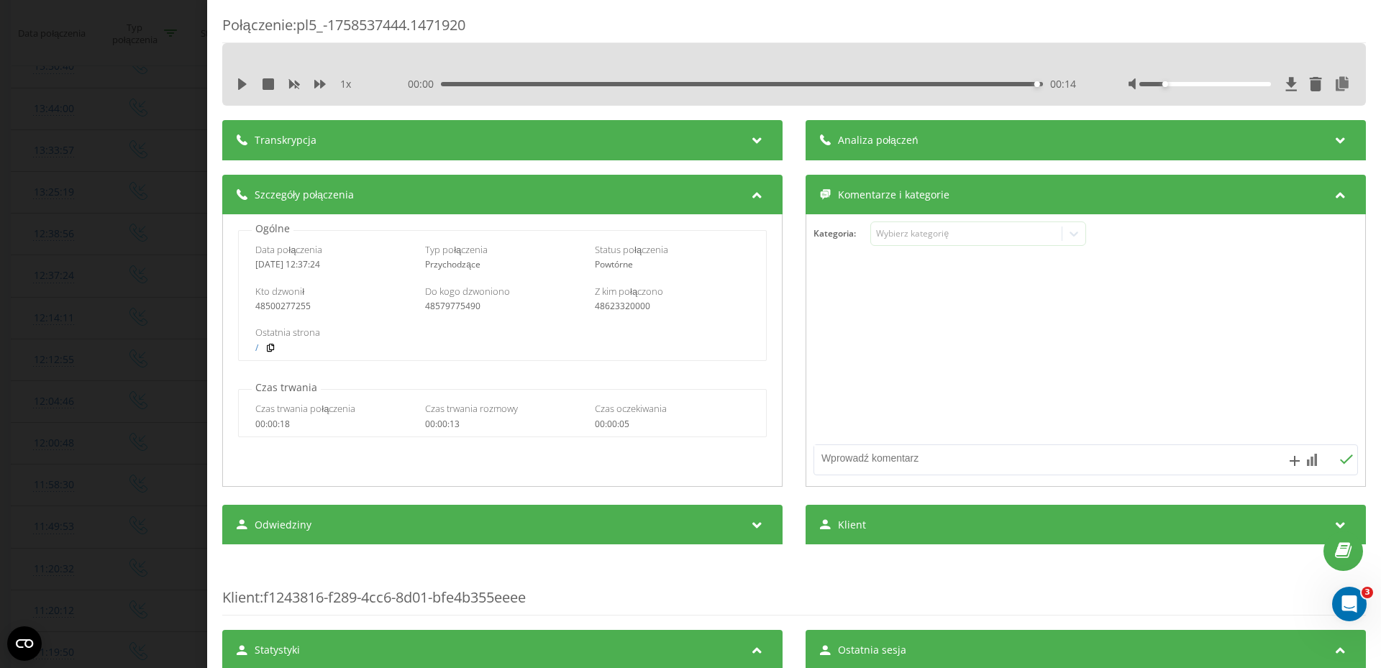
click at [139, 88] on div "Połączenie : pl5_-1758537444.1471920 1 x 00:00 00:14 00:14 Transkrypcja Aby móc…" at bounding box center [690, 334] width 1381 height 668
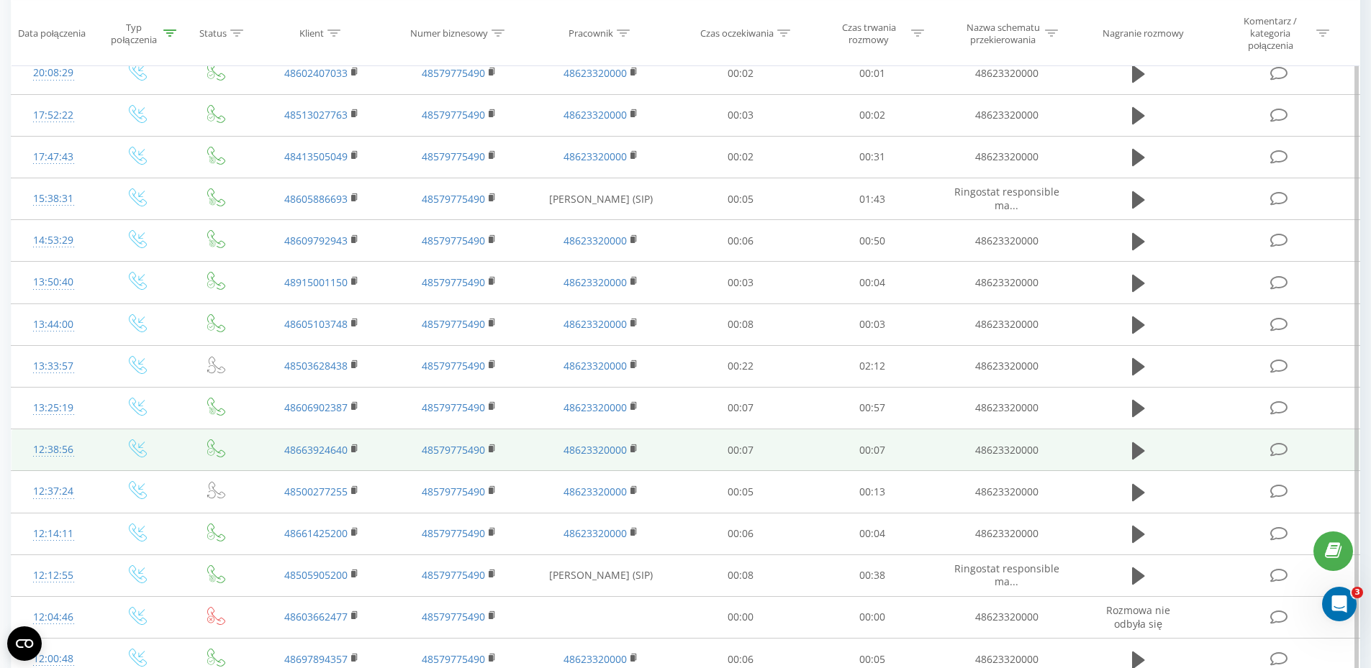
scroll to position [73, 0]
